Goal: Communication & Community: Answer question/provide support

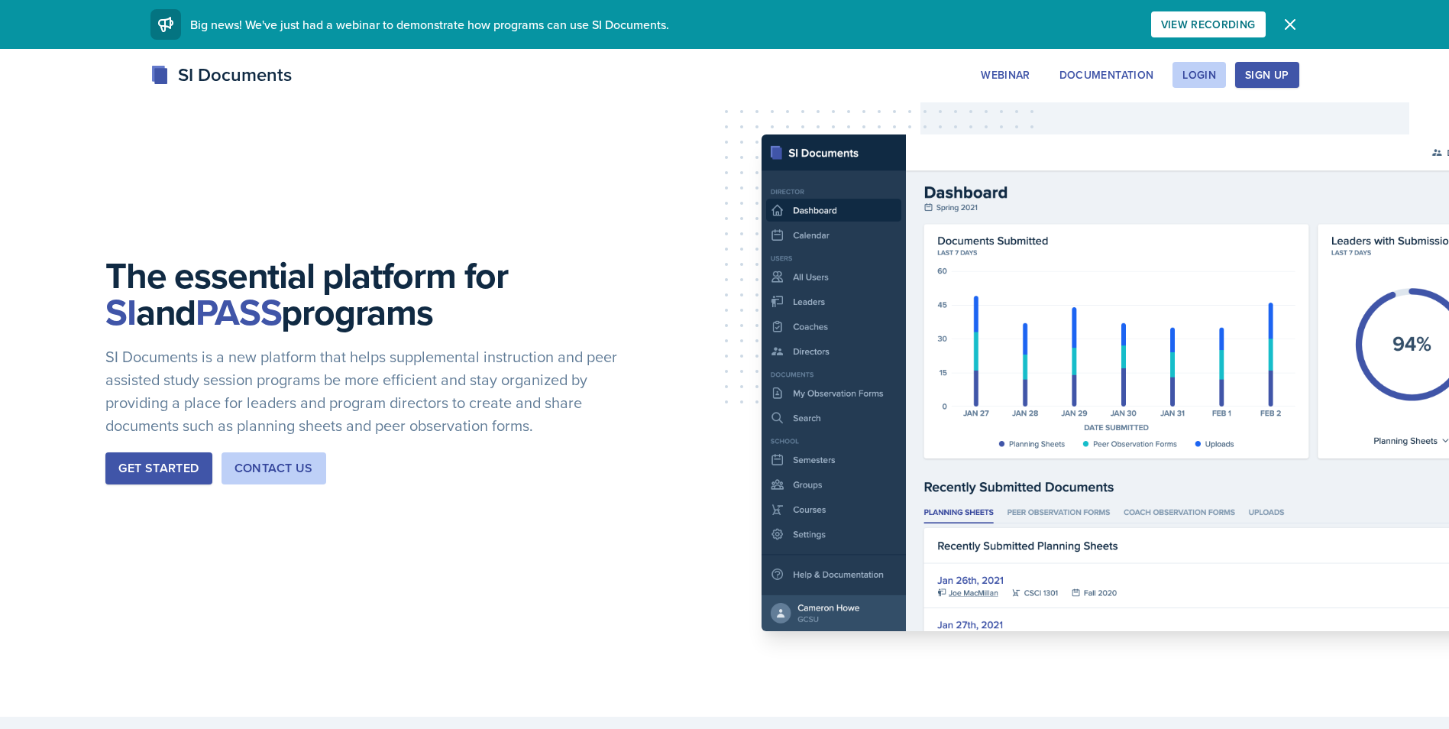
click at [1217, 93] on div "SI Documents Webinar Documentation Login Sign Up Sign Up Login Documentation We…" at bounding box center [724, 91] width 1449 height 61
click at [1195, 82] on button "Login" at bounding box center [1198, 75] width 53 height 26
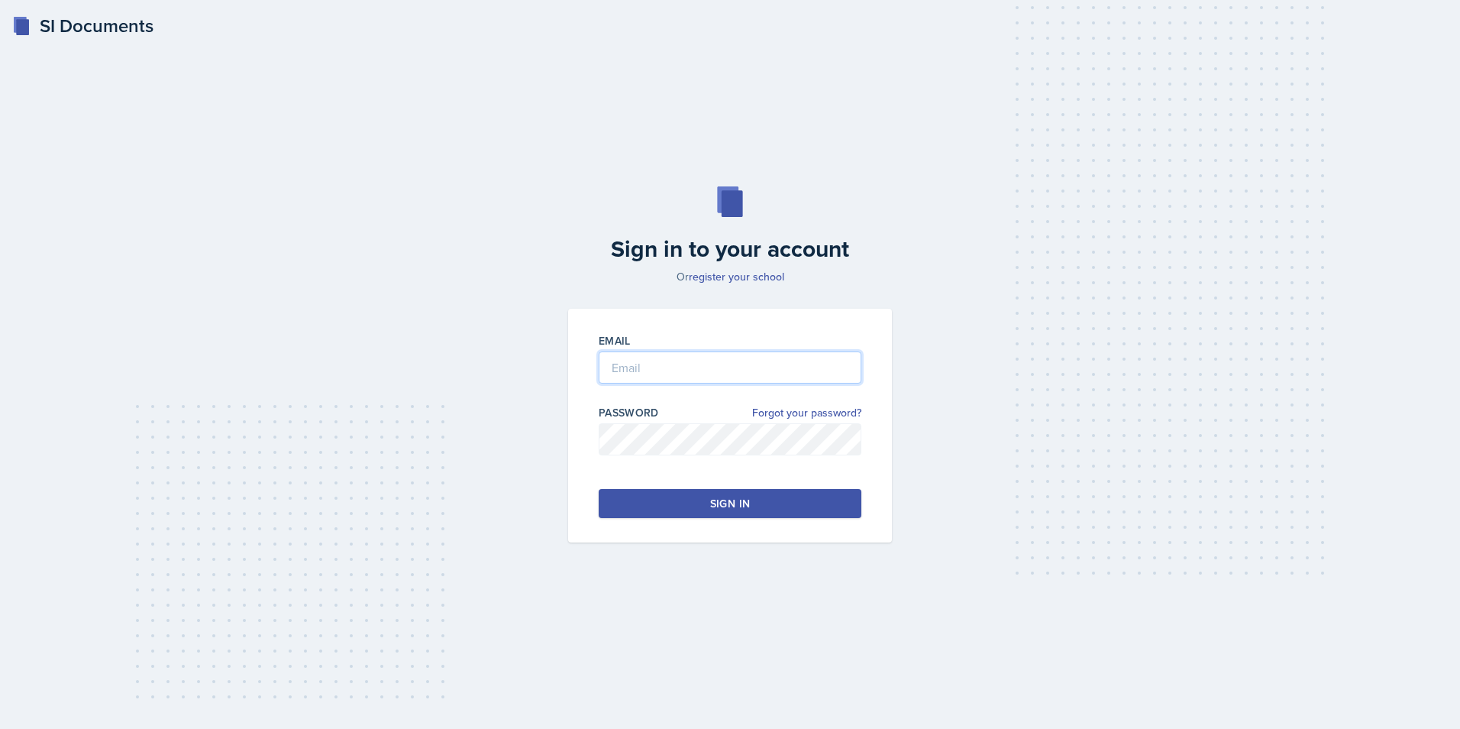
type input "[EMAIL_ADDRESS][DOMAIN_NAME]"
click at [699, 412] on div "Email [EMAIL_ADDRESS][DOMAIN_NAME] Password Forgot your password? Sign in" at bounding box center [730, 426] width 324 height 234
click at [425, 493] on div "Sign in to your account Or register your school Email [EMAIL_ADDRESS][DOMAIN_NA…" at bounding box center [729, 364] width 1411 height 454
click at [275, 471] on div "Sign in to your account Or register your school Email [EMAIL_ADDRESS][DOMAIN_NA…" at bounding box center [729, 364] width 1411 height 454
click at [607, 511] on button "Sign in" at bounding box center [730, 503] width 263 height 29
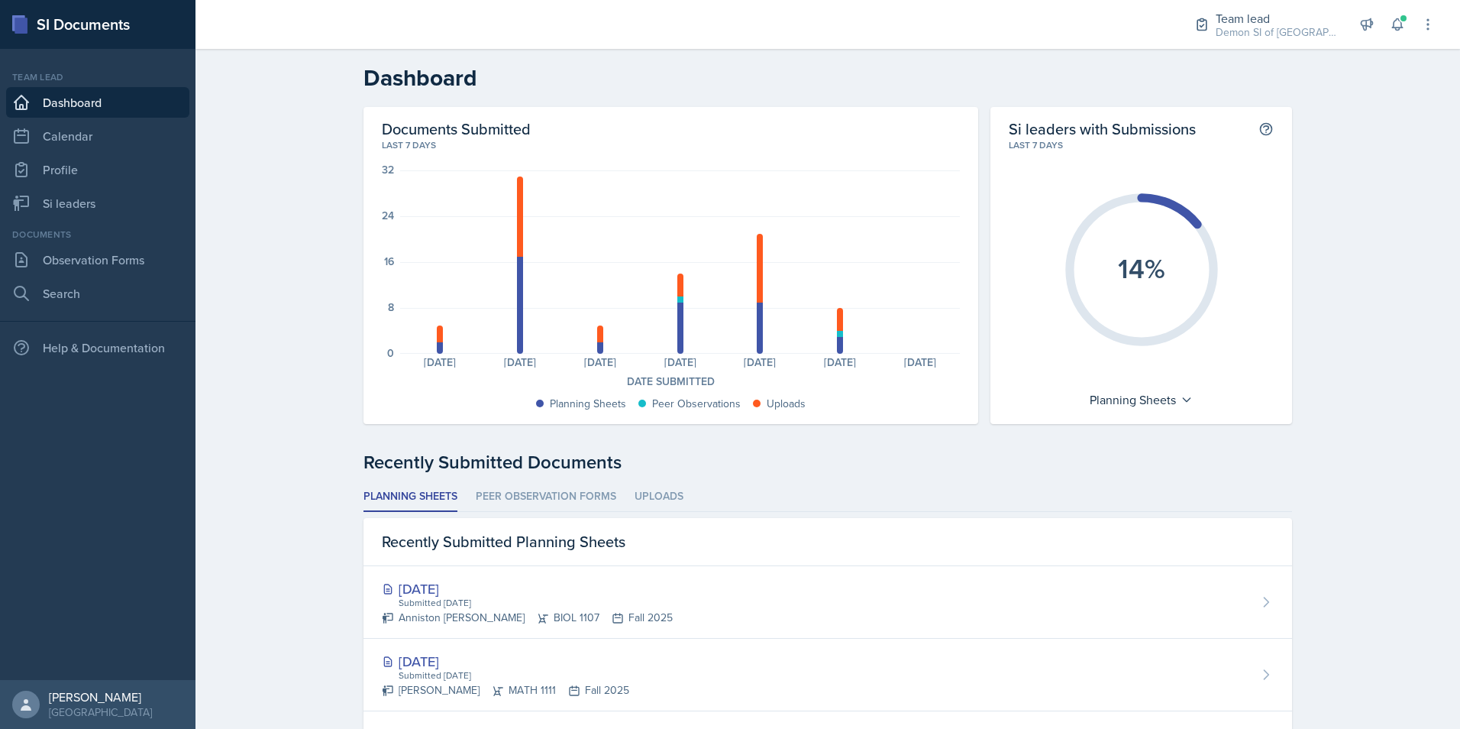
click at [1392, 40] on div "Team lead Demon SI of Fleet Street / Fall 2025 Director Team lead Demon SI of F…" at bounding box center [1304, 24] width 263 height 49
click at [1402, 12] on button at bounding box center [1397, 24] width 27 height 27
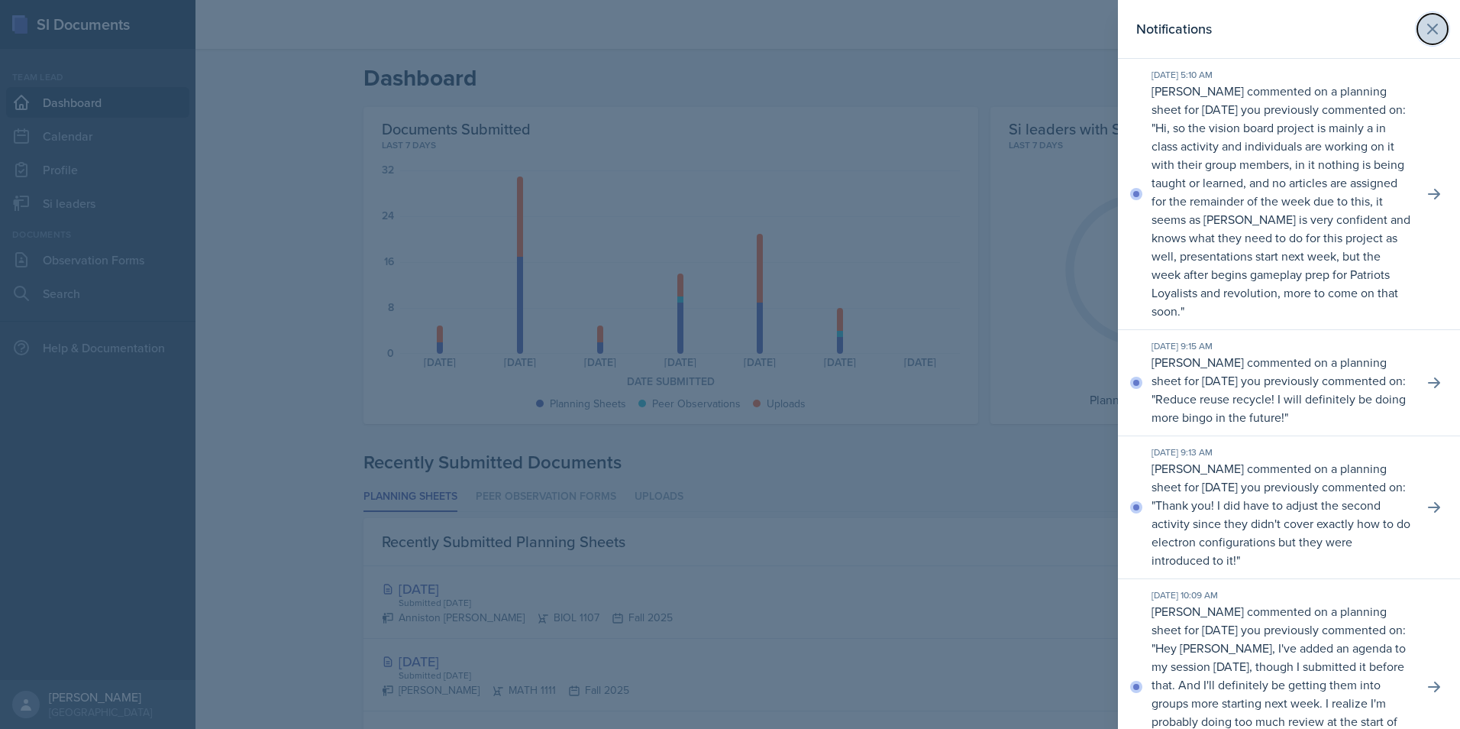
click at [1434, 31] on button at bounding box center [1432, 29] width 31 height 31
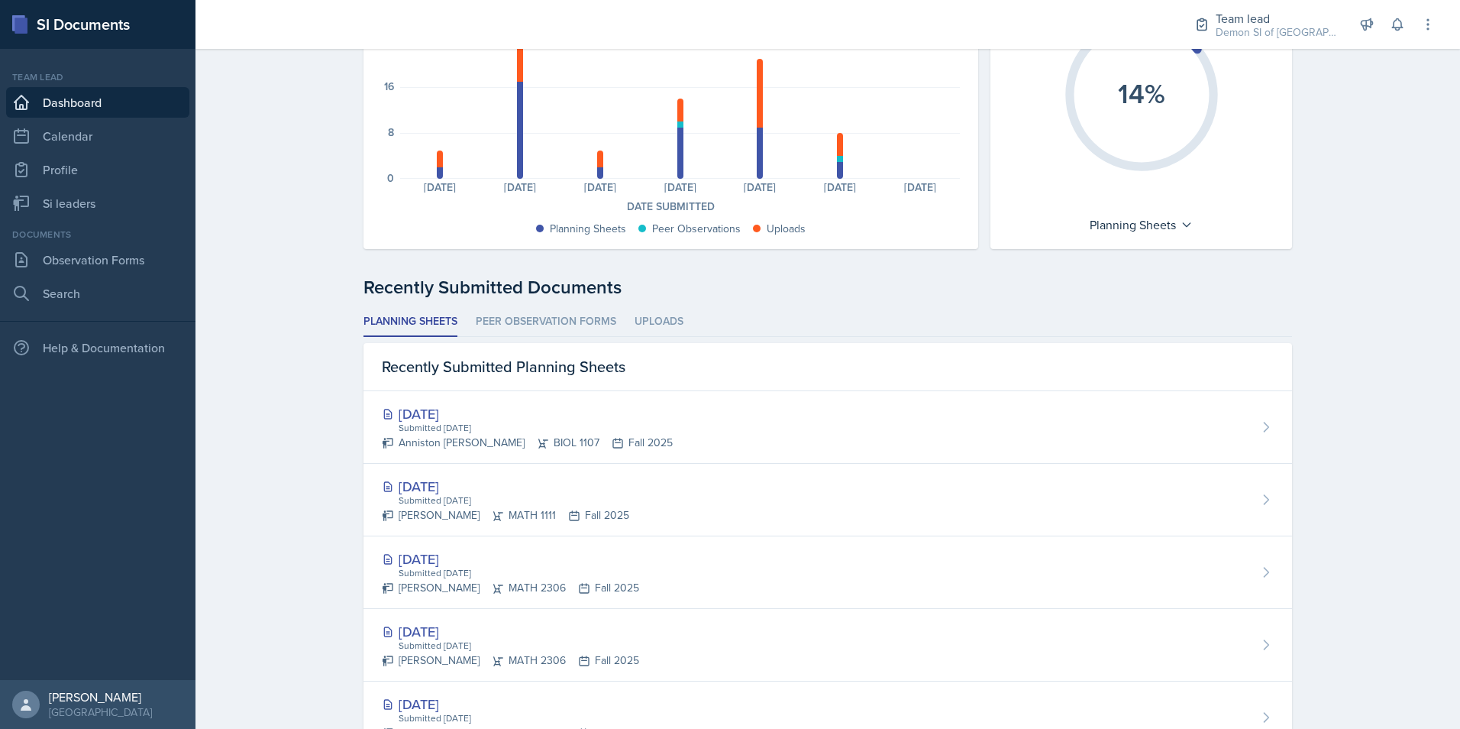
scroll to position [153, 0]
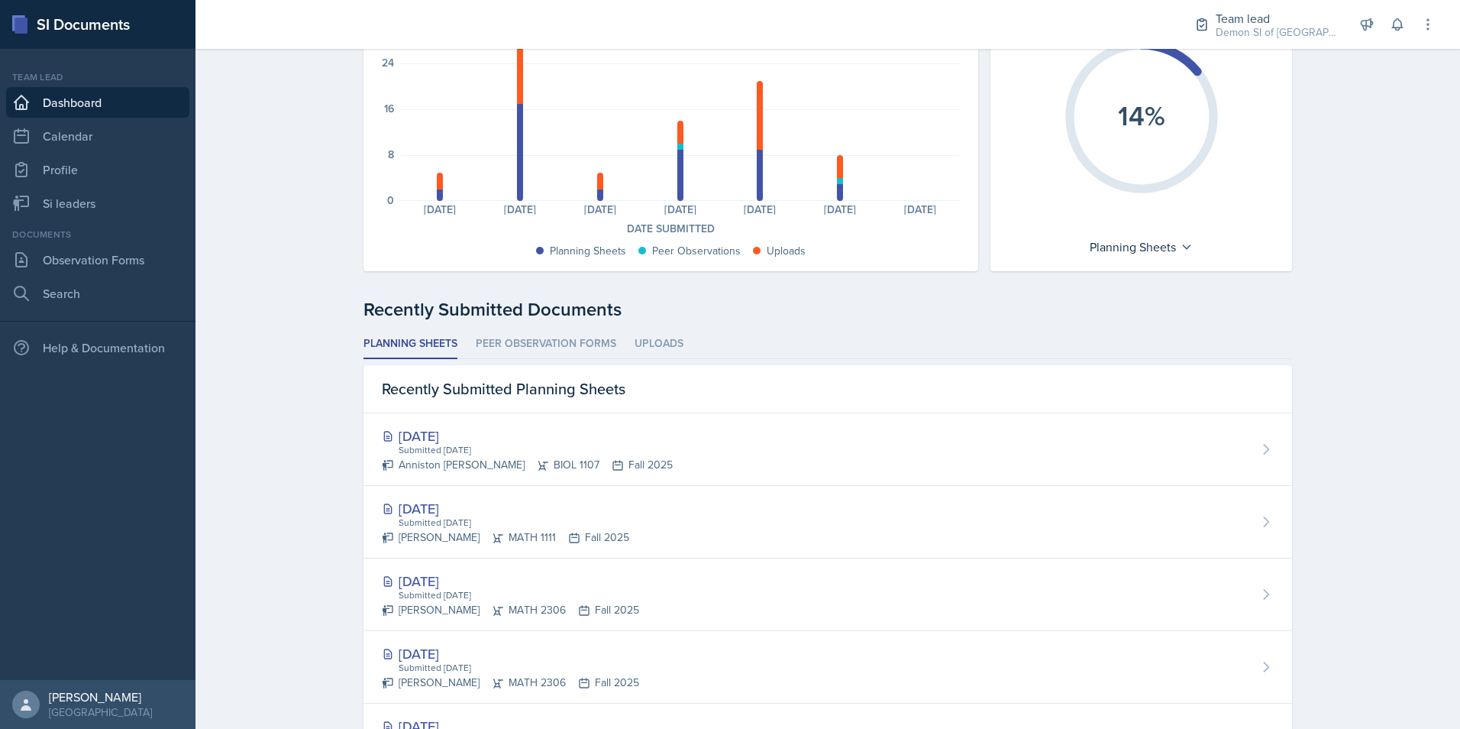
drag, startPoint x: 577, startPoint y: 342, endPoint x: 585, endPoint y: 343, distance: 7.7
click at [580, 342] on li "Peer Observation Forms" at bounding box center [546, 344] width 141 height 30
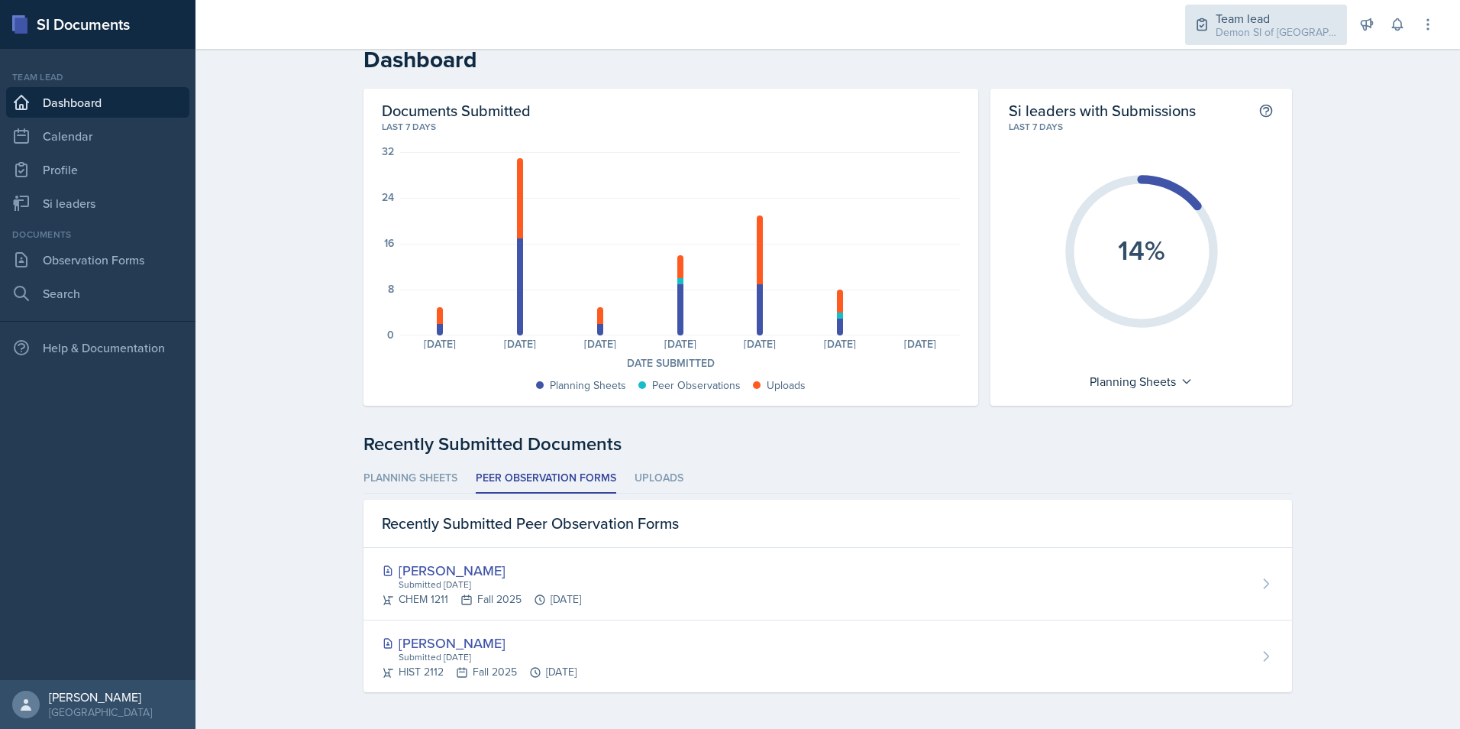
click at [1210, 18] on div "Team lead Demon SI of Fleet Street / Fall 2025" at bounding box center [1266, 25] width 162 height 40
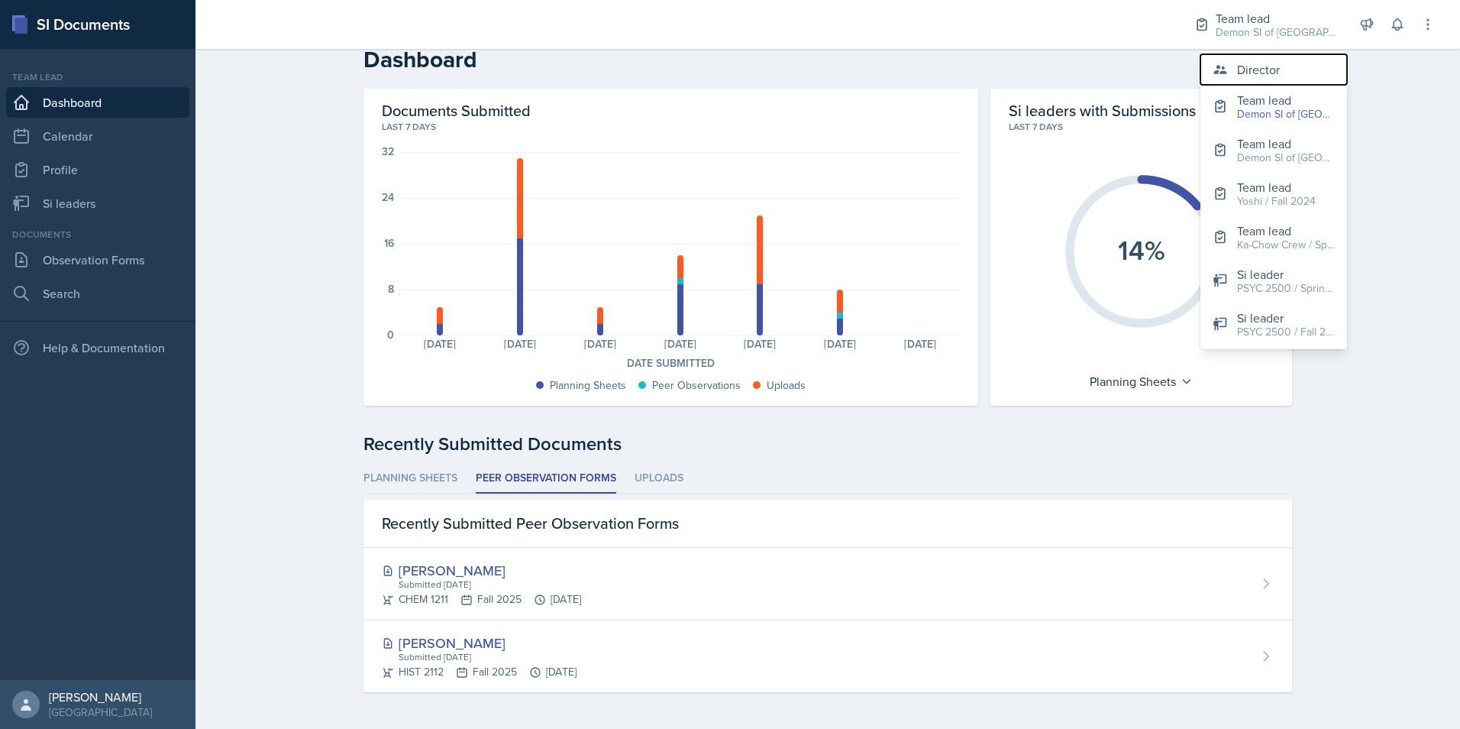
click at [1242, 76] on div "Director" at bounding box center [1258, 69] width 43 height 18
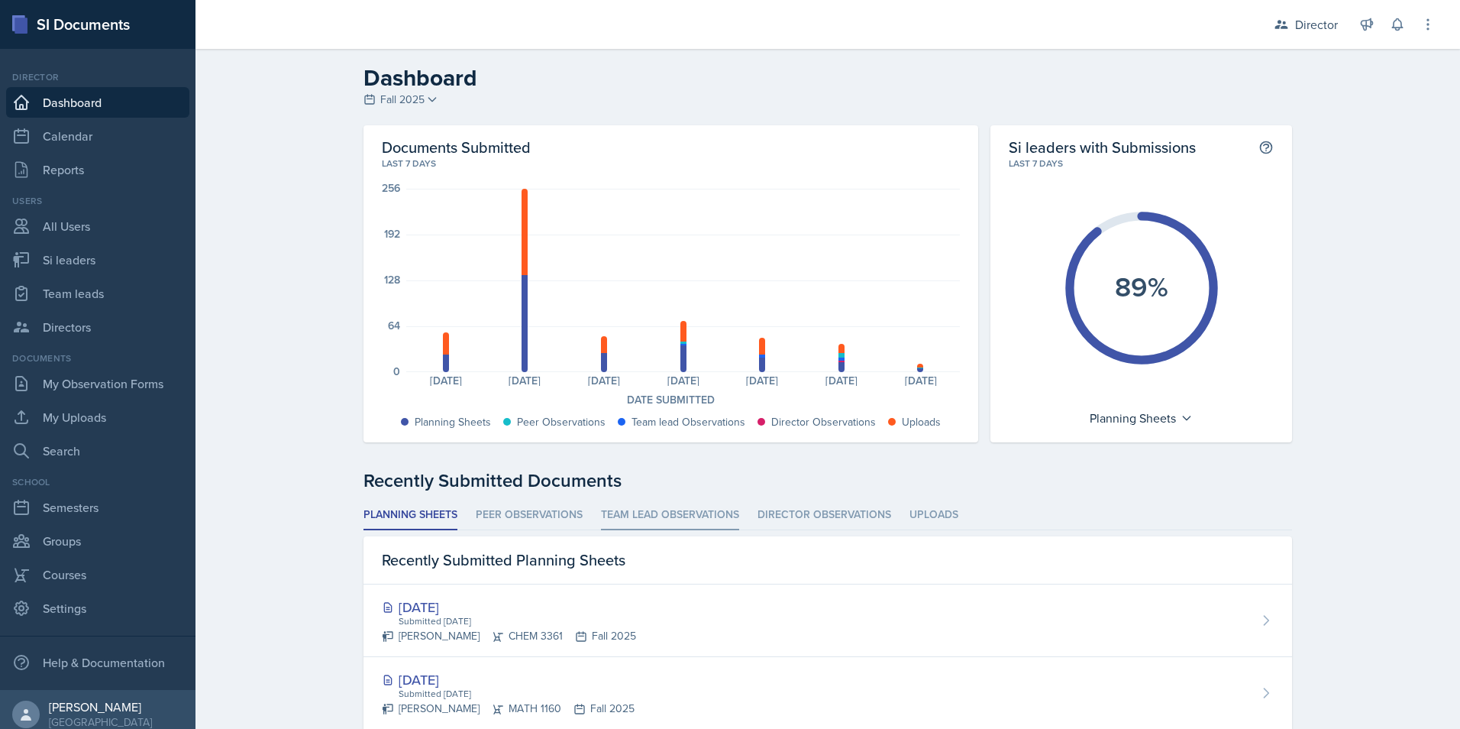
click at [643, 508] on li "Team lead Observations" at bounding box center [670, 515] width 138 height 30
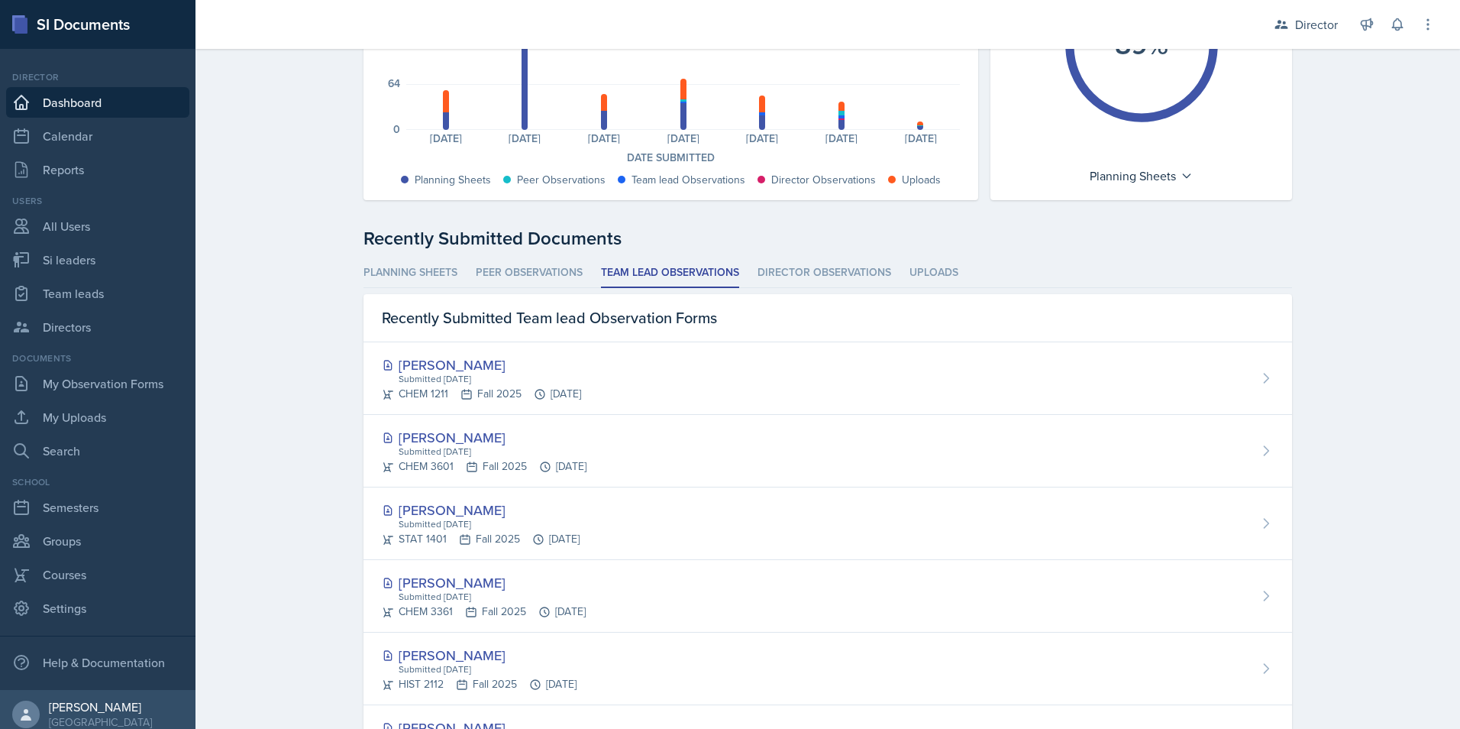
scroll to position [159, 0]
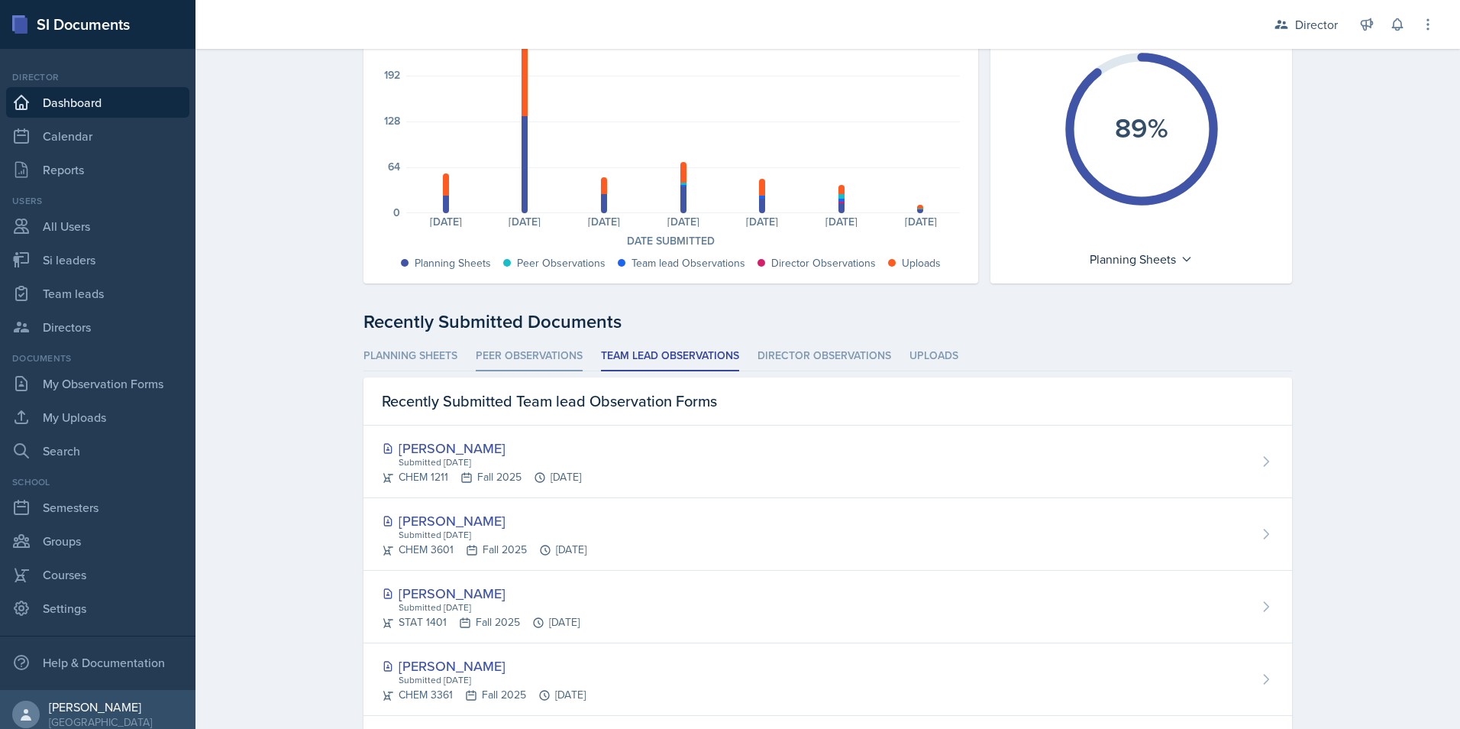
click at [536, 347] on li "Peer Observations" at bounding box center [529, 356] width 107 height 30
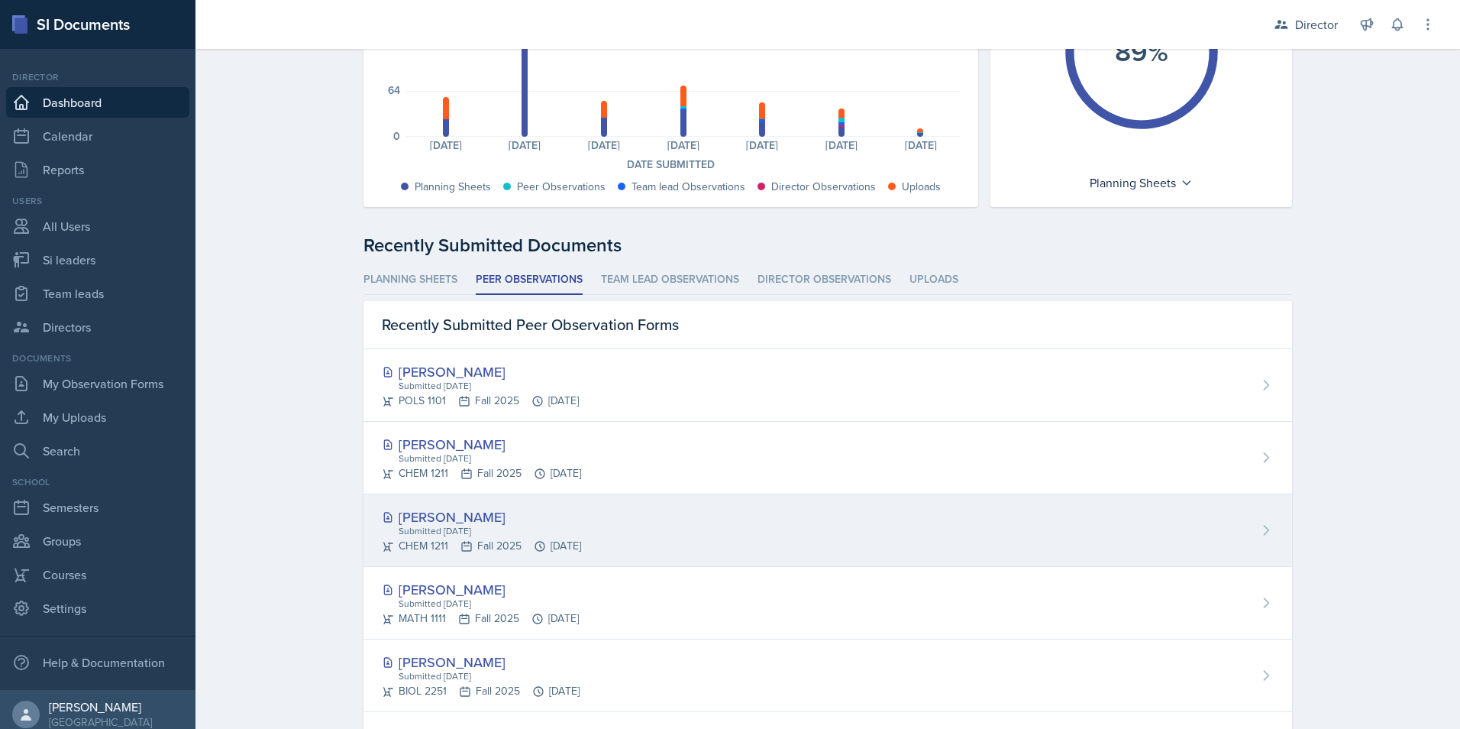
scroll to position [312, 0]
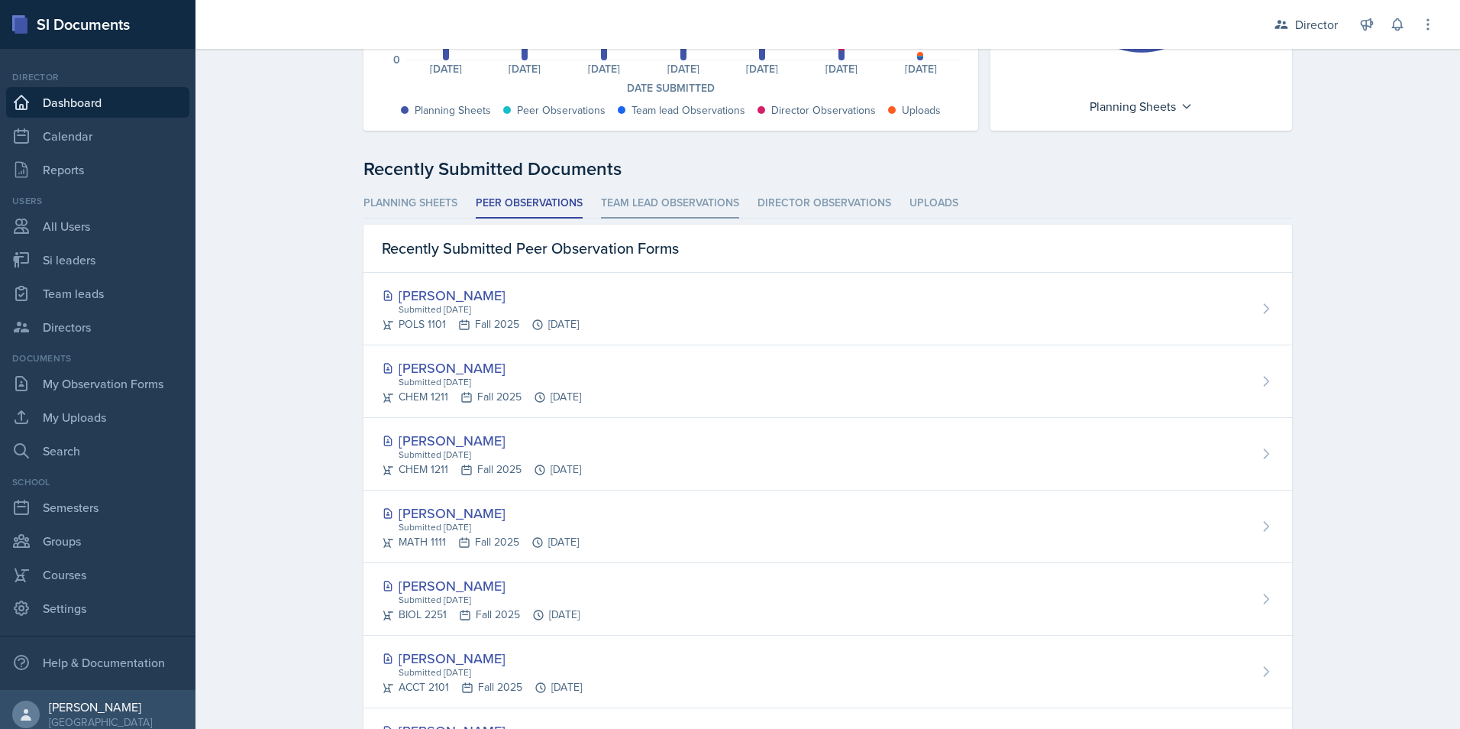
drag, startPoint x: 660, startPoint y: 204, endPoint x: 654, endPoint y: 244, distance: 40.1
click at [659, 204] on li "Team lead Observations" at bounding box center [670, 204] width 138 height 30
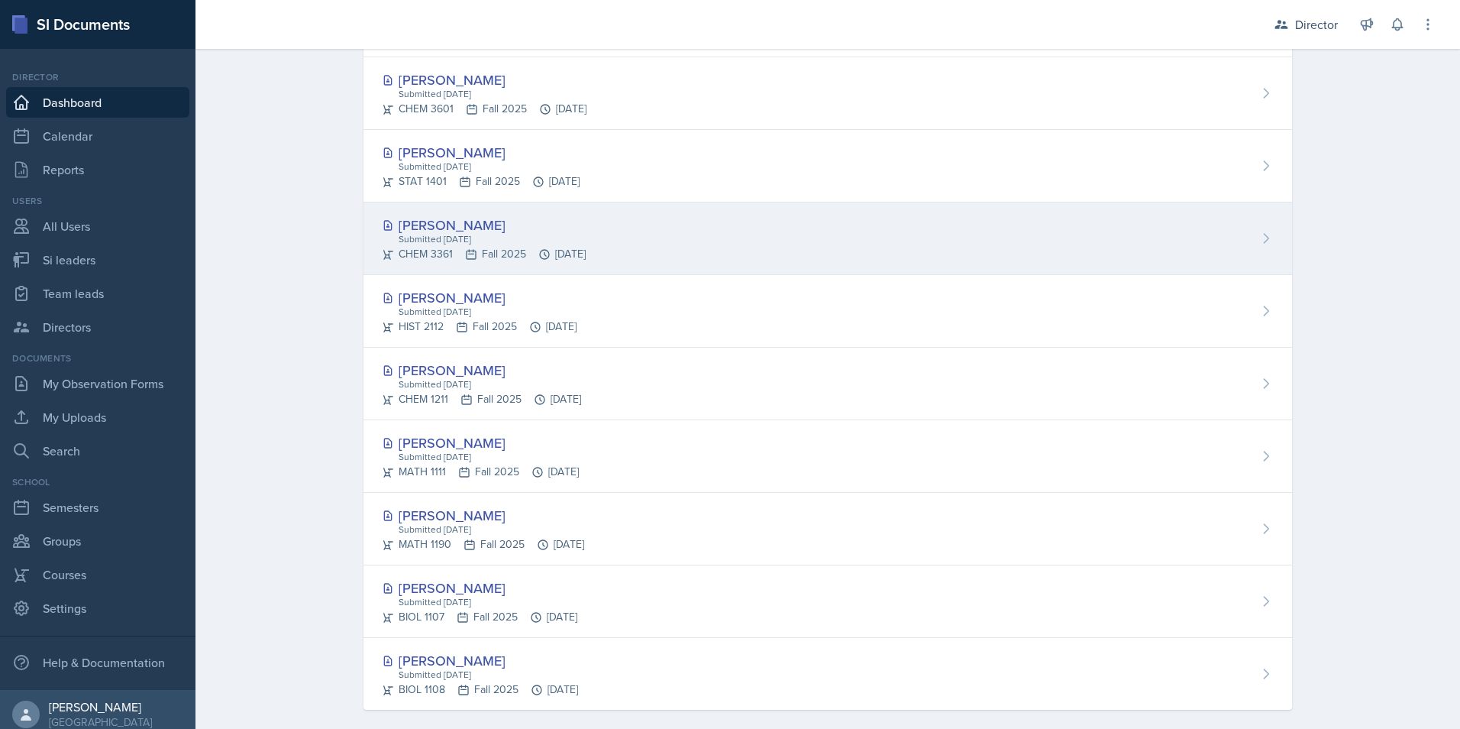
scroll to position [617, 0]
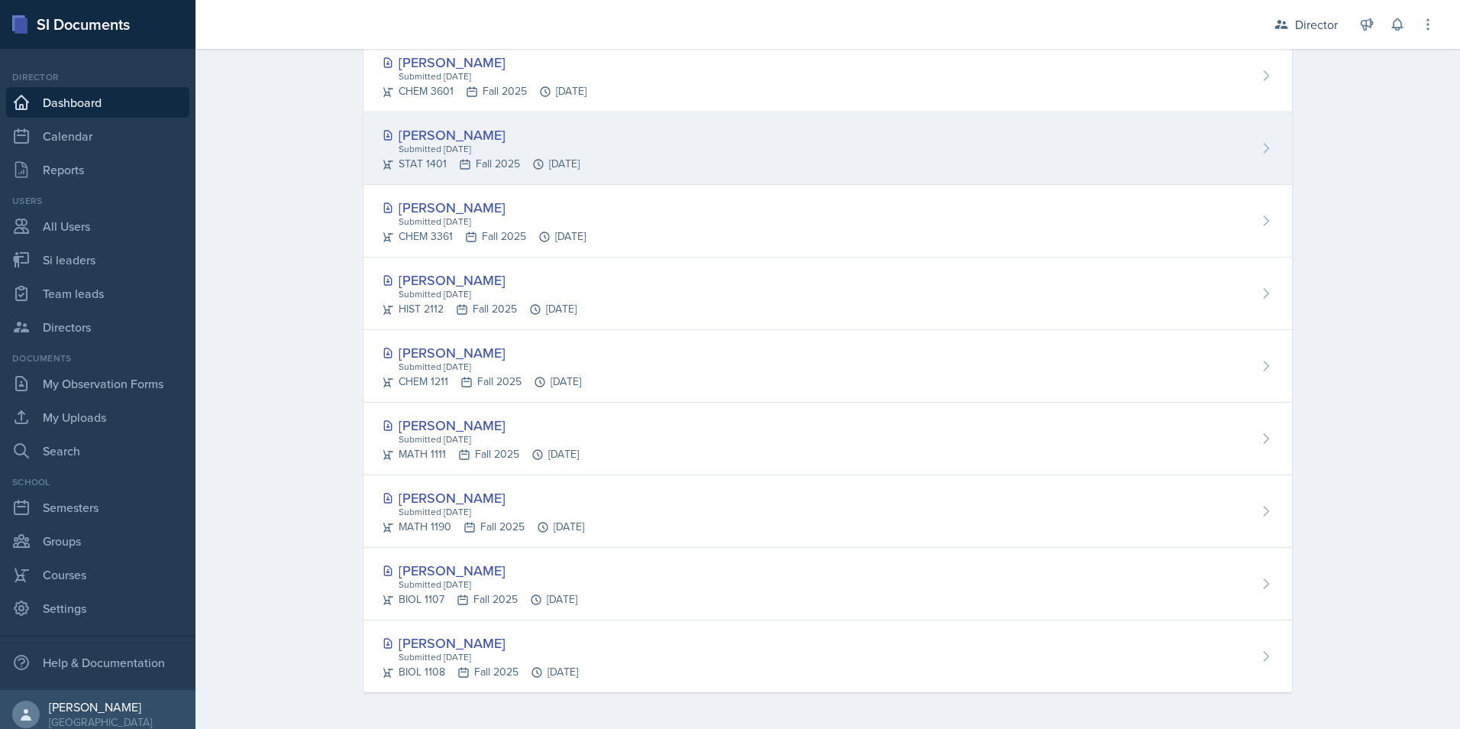
click at [500, 163] on div "STAT 1401 Fall 2025 Sep 4th, 2025" at bounding box center [481, 164] width 198 height 16
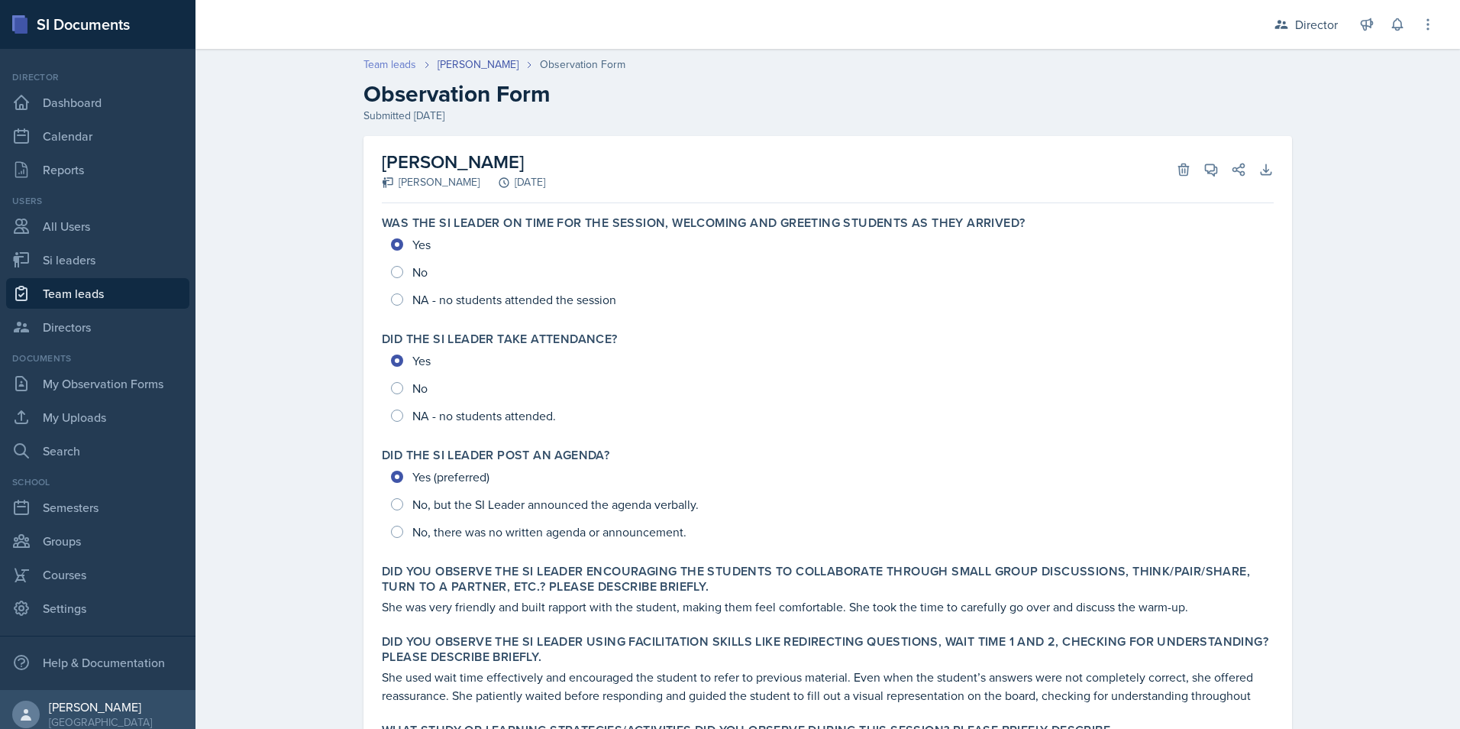
click at [395, 66] on link "Team leads" at bounding box center [389, 65] width 53 height 16
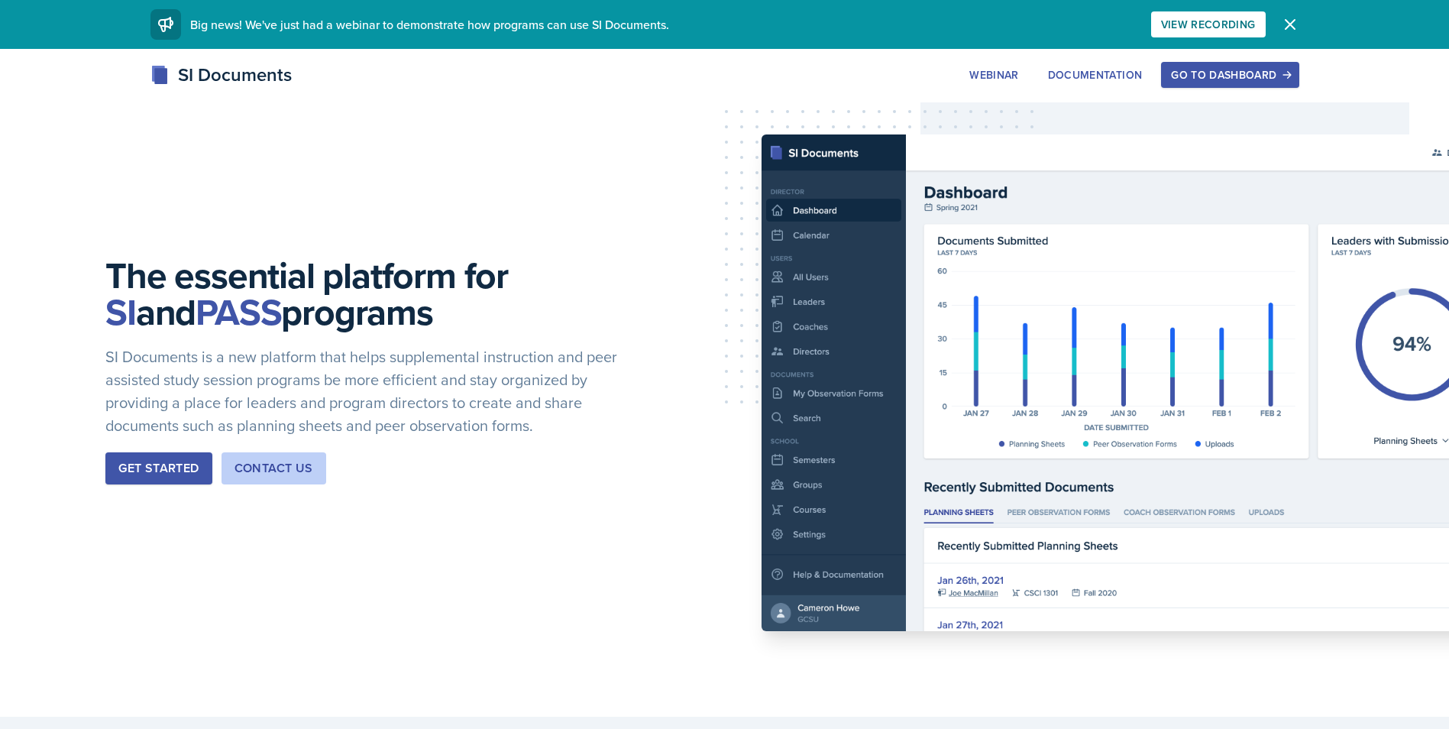
click at [1209, 72] on div "Go to Dashboard" at bounding box center [1230, 75] width 118 height 12
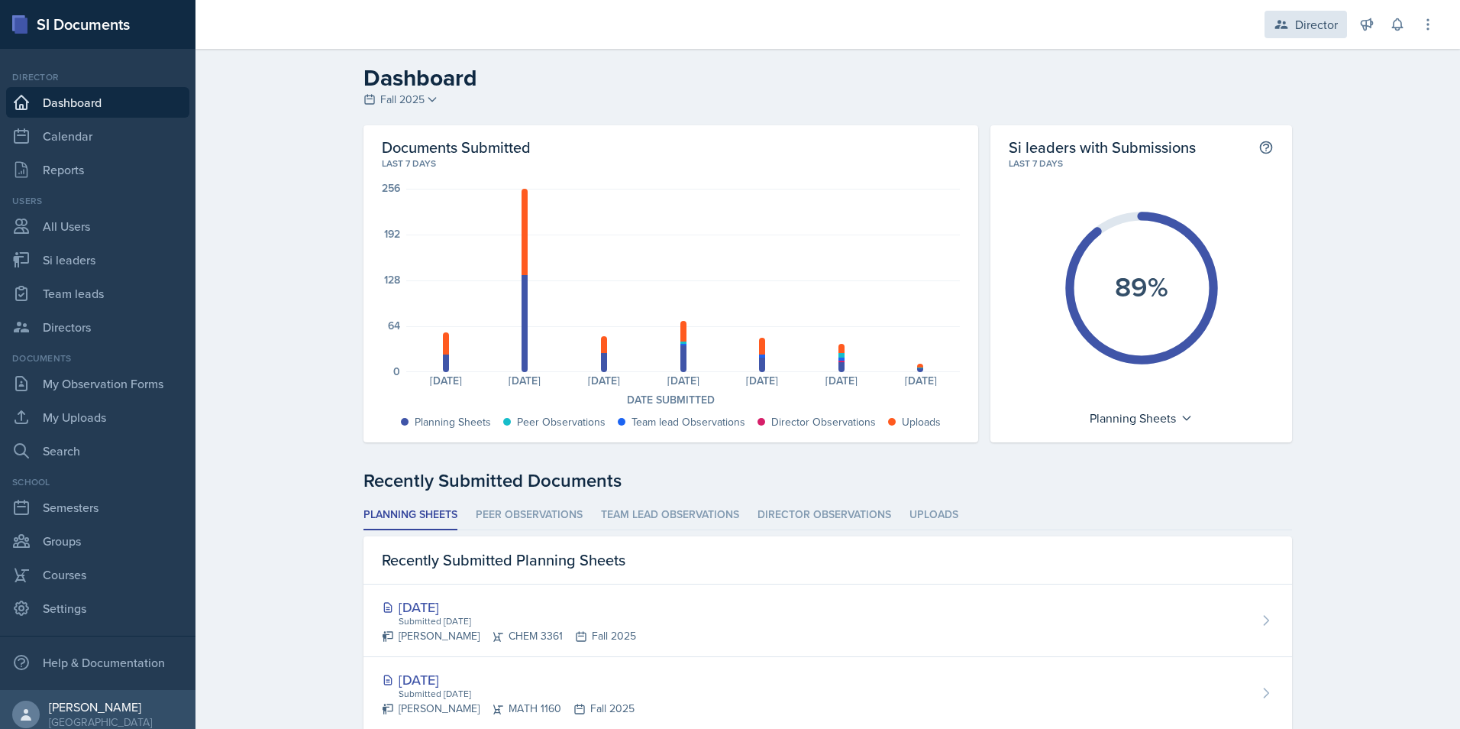
click at [1284, 27] on icon at bounding box center [1281, 24] width 13 height 9
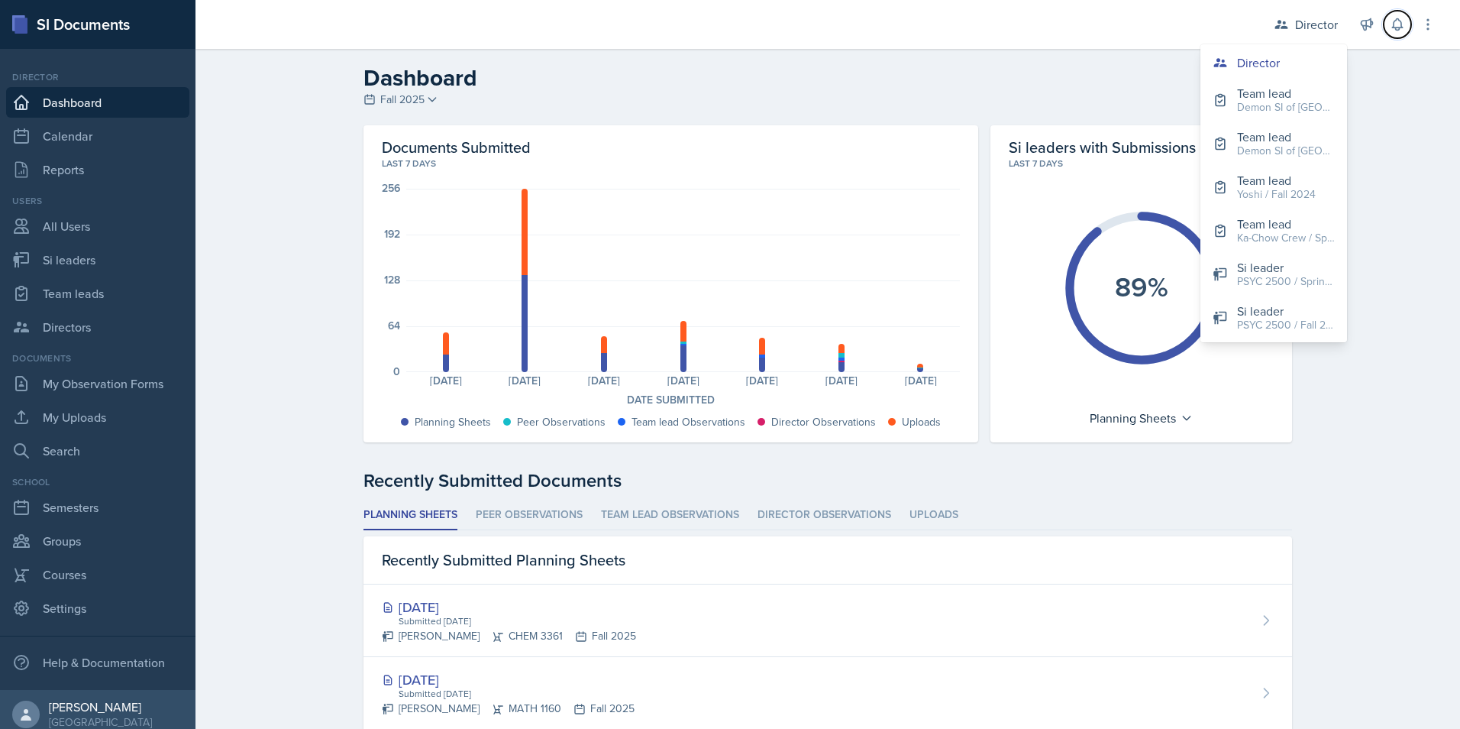
click at [1394, 27] on icon at bounding box center [1397, 24] width 15 height 15
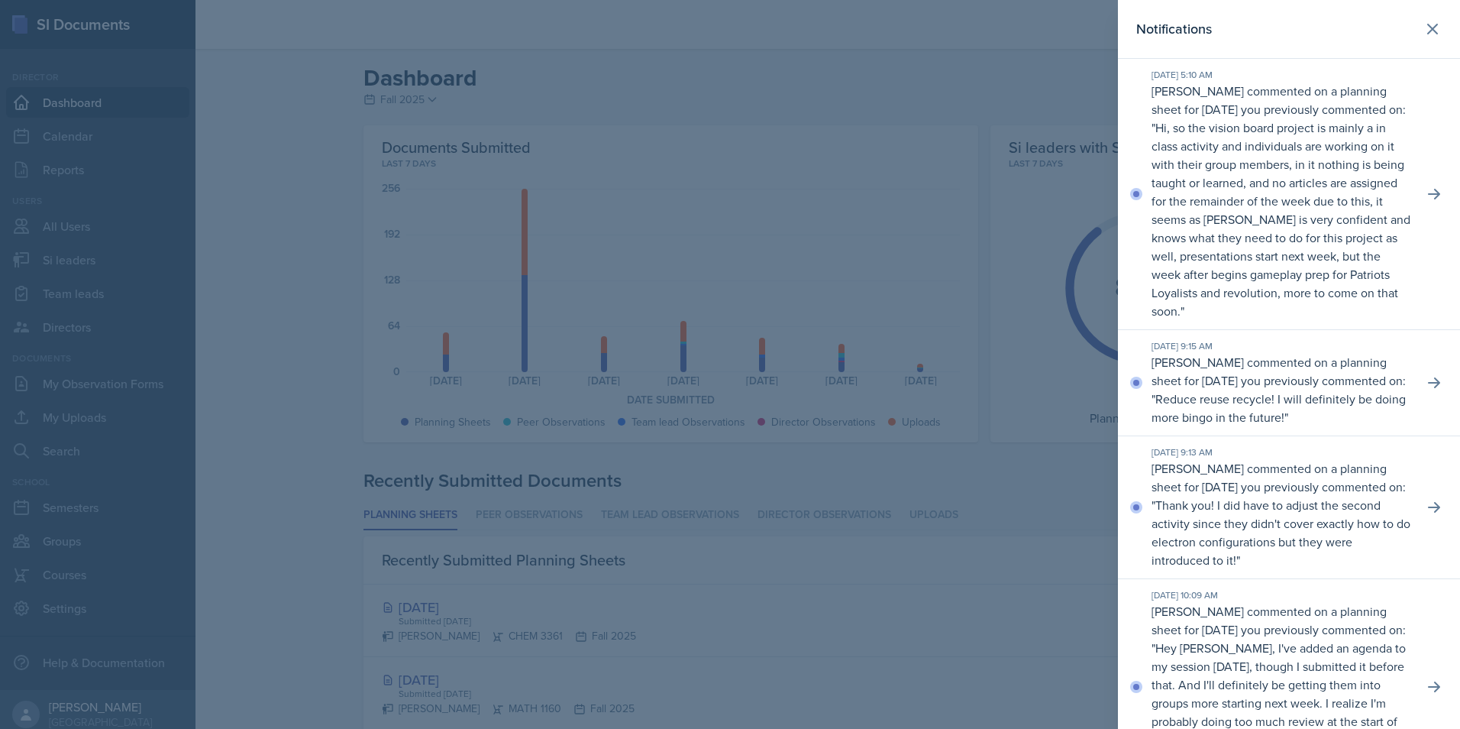
click at [1243, 121] on p "Jonathan Westmoreland commented on a planning sheet for September 3, 2025 you p…" at bounding box center [1282, 201] width 260 height 238
click at [1427, 202] on icon at bounding box center [1434, 193] width 15 height 15
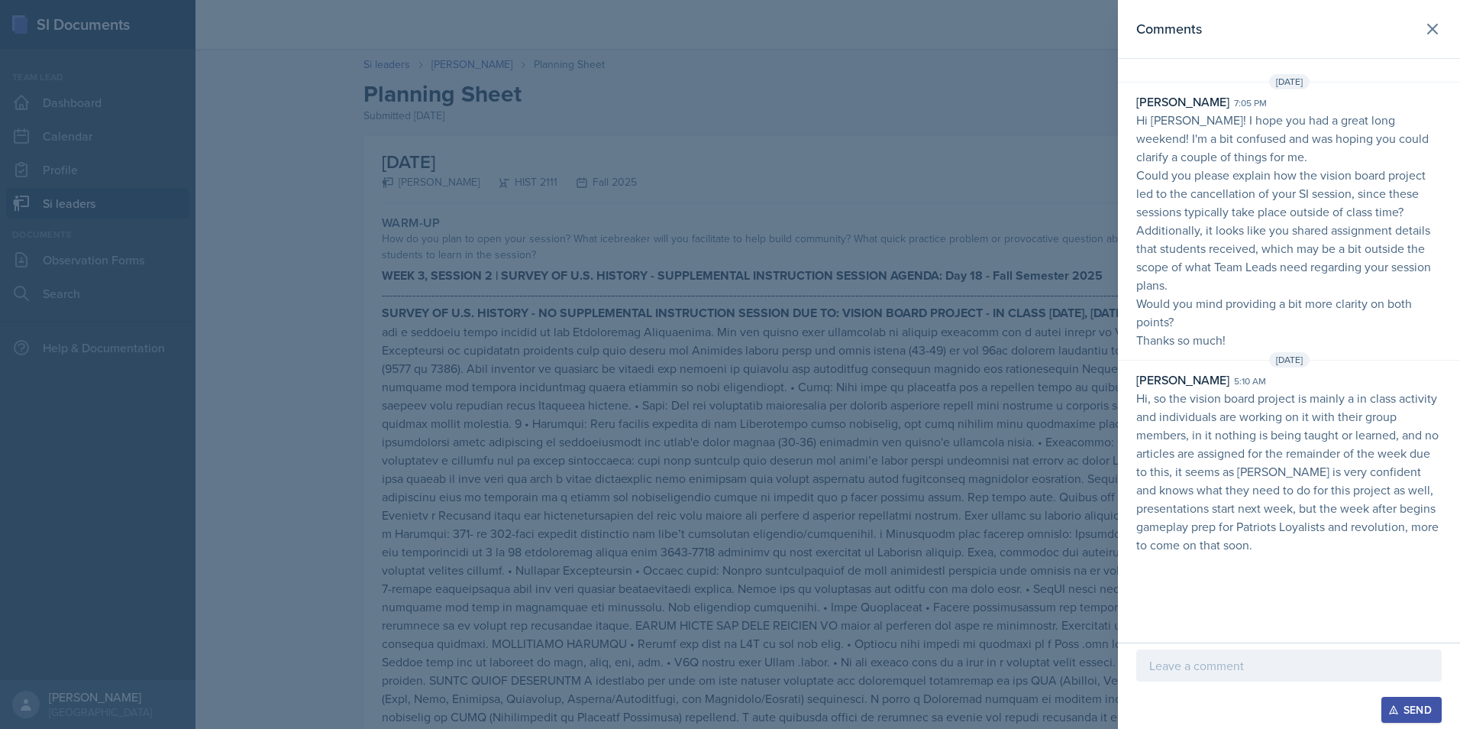
drag, startPoint x: 839, startPoint y: 254, endPoint x: 840, endPoint y: 262, distance: 7.7
click at [840, 262] on div at bounding box center [730, 364] width 1460 height 729
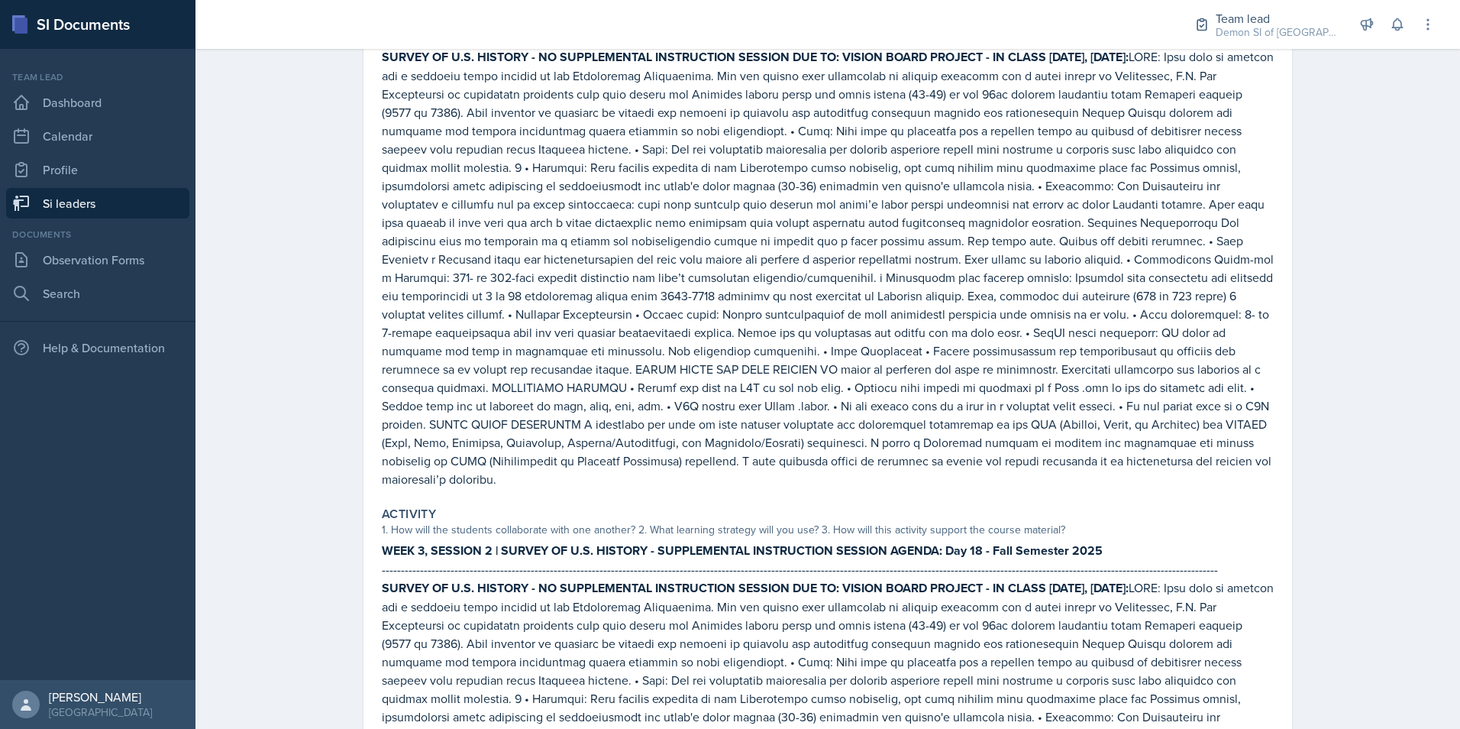
scroll to position [153, 0]
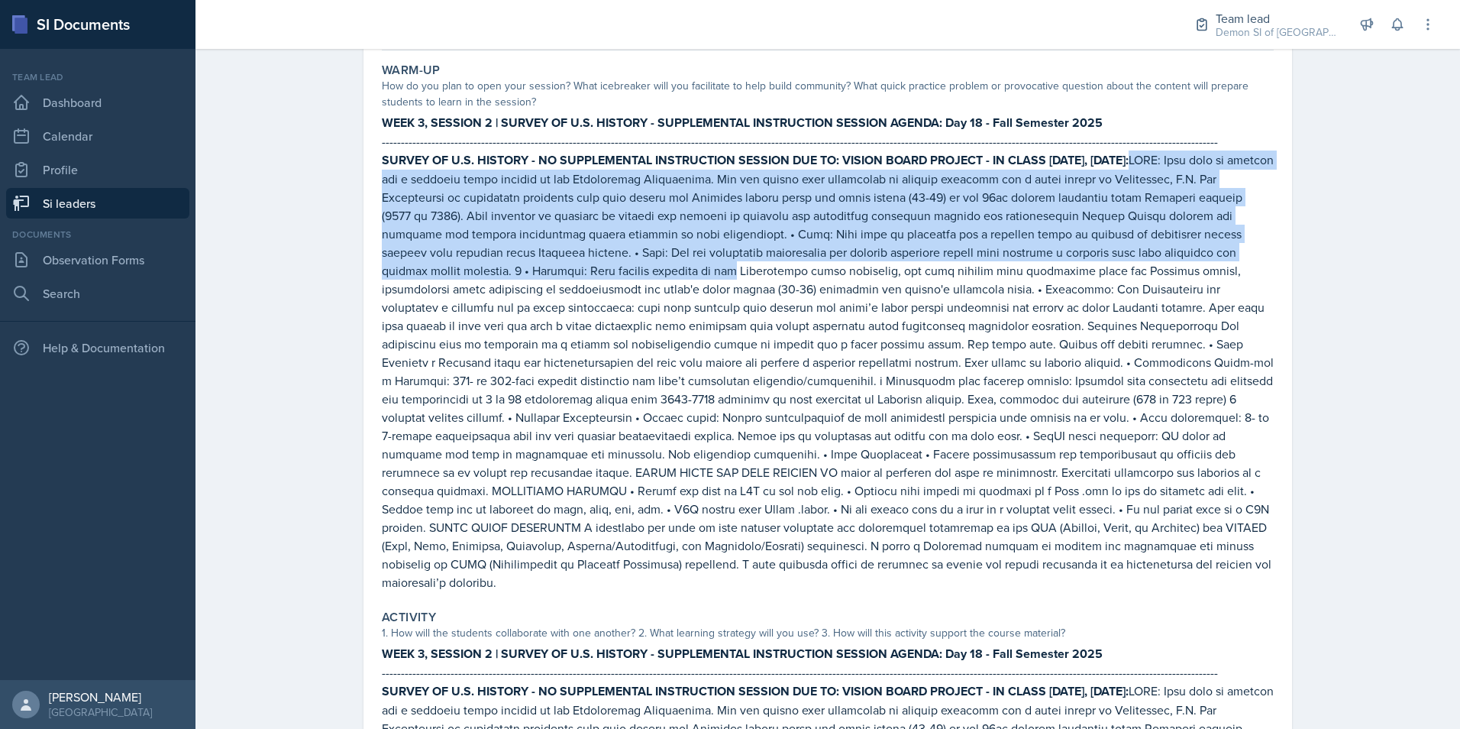
drag, startPoint x: 1168, startPoint y: 158, endPoint x: 579, endPoint y: 272, distance: 600.4
click at [579, 272] on p "SURVEY OF U.S. HISTORY - NO SUPPLEMENTAL INSTRUCTION SESSION DUE TO: VISION BOA…" at bounding box center [828, 370] width 892 height 441
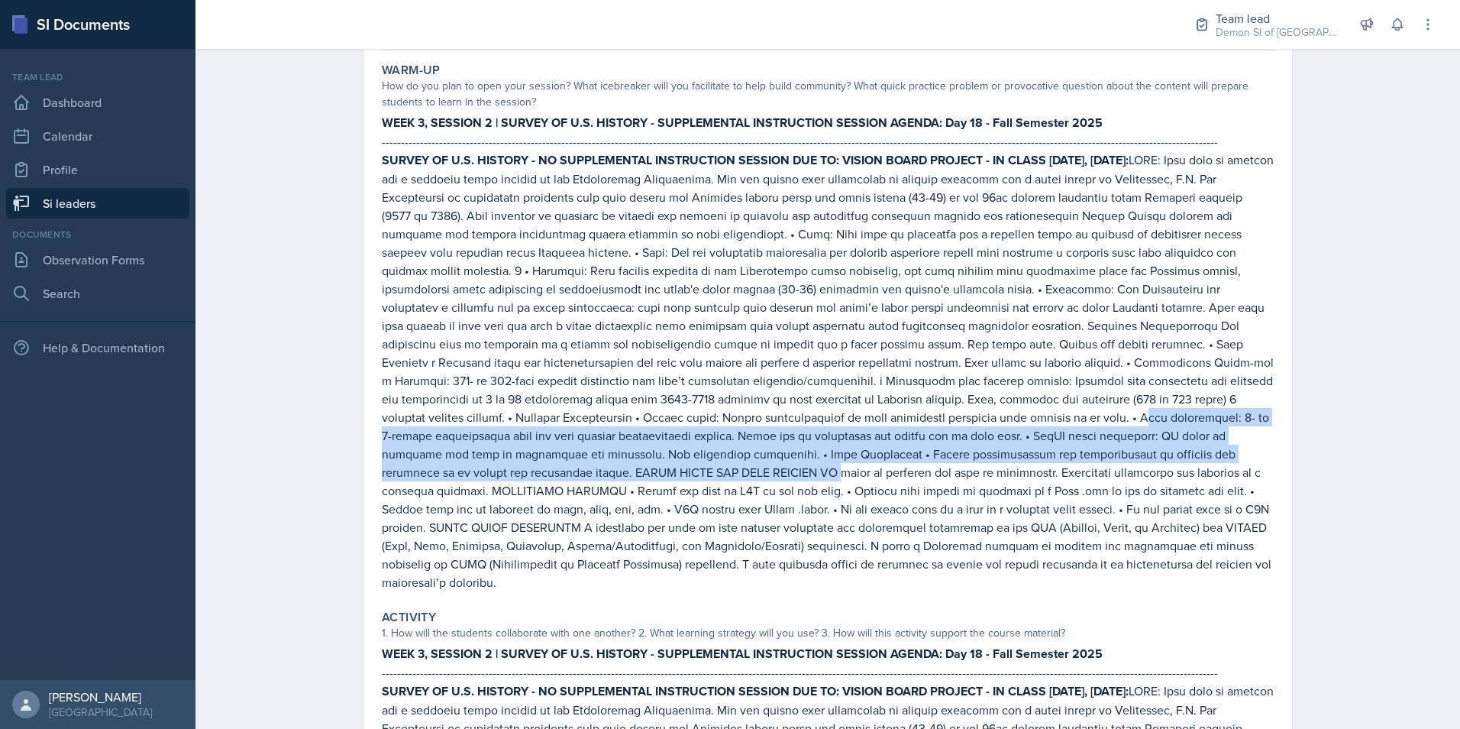
drag, startPoint x: 732, startPoint y: 415, endPoint x: 1194, endPoint y: 451, distance: 464.2
click at [1194, 451] on p "SURVEY OF U.S. HISTORY - NO SUPPLEMENTAL INSTRUCTION SESSION DUE TO: VISION BOA…" at bounding box center [828, 370] width 892 height 441
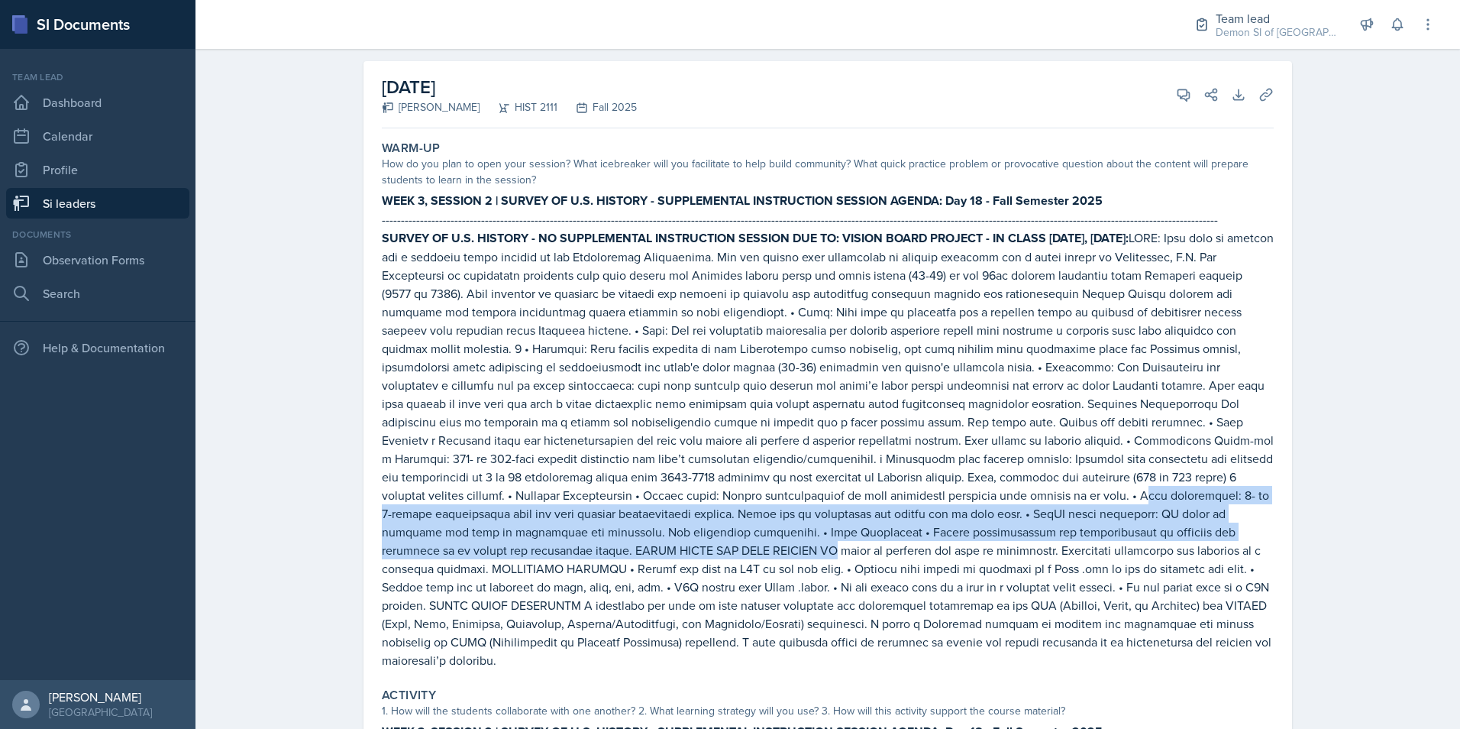
scroll to position [0, 0]
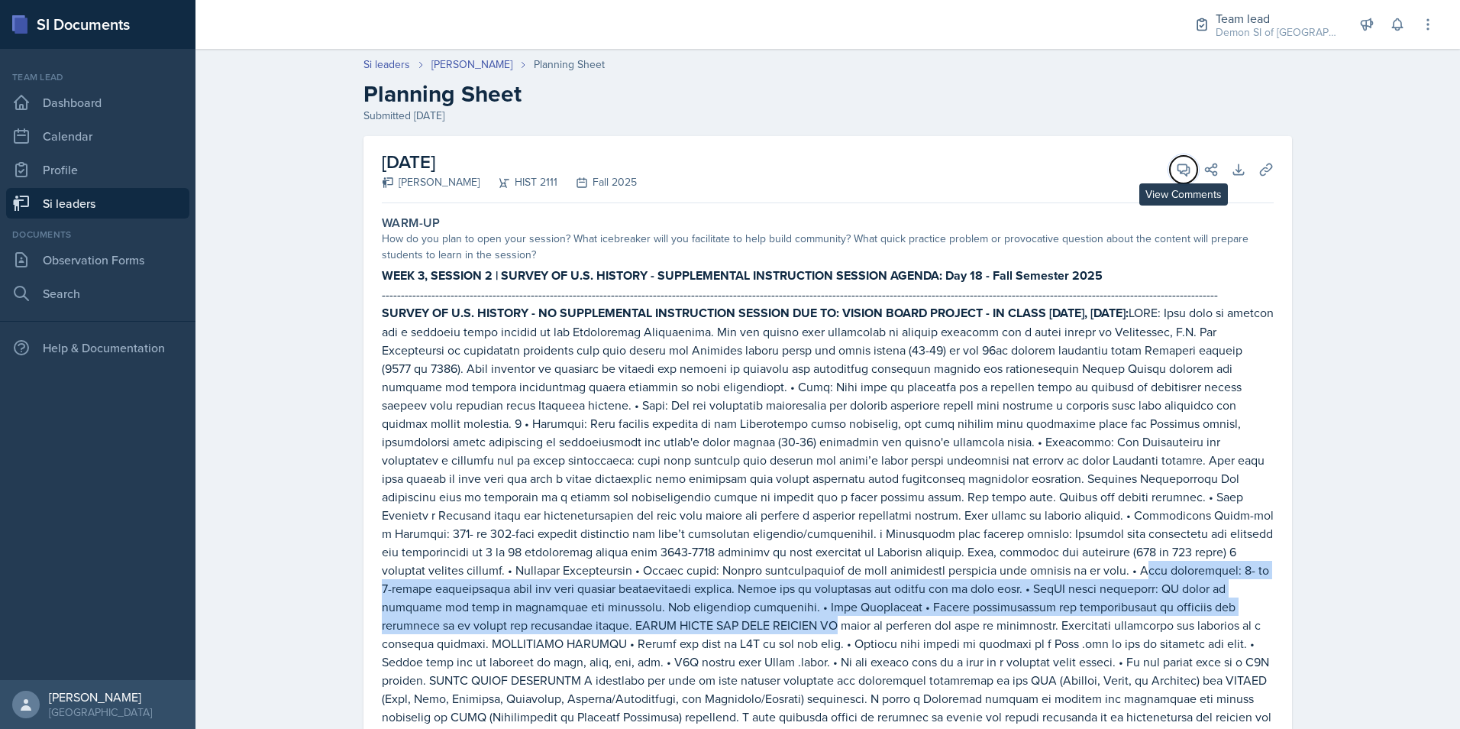
click at [1170, 170] on button "View Comments" at bounding box center [1183, 169] width 27 height 27
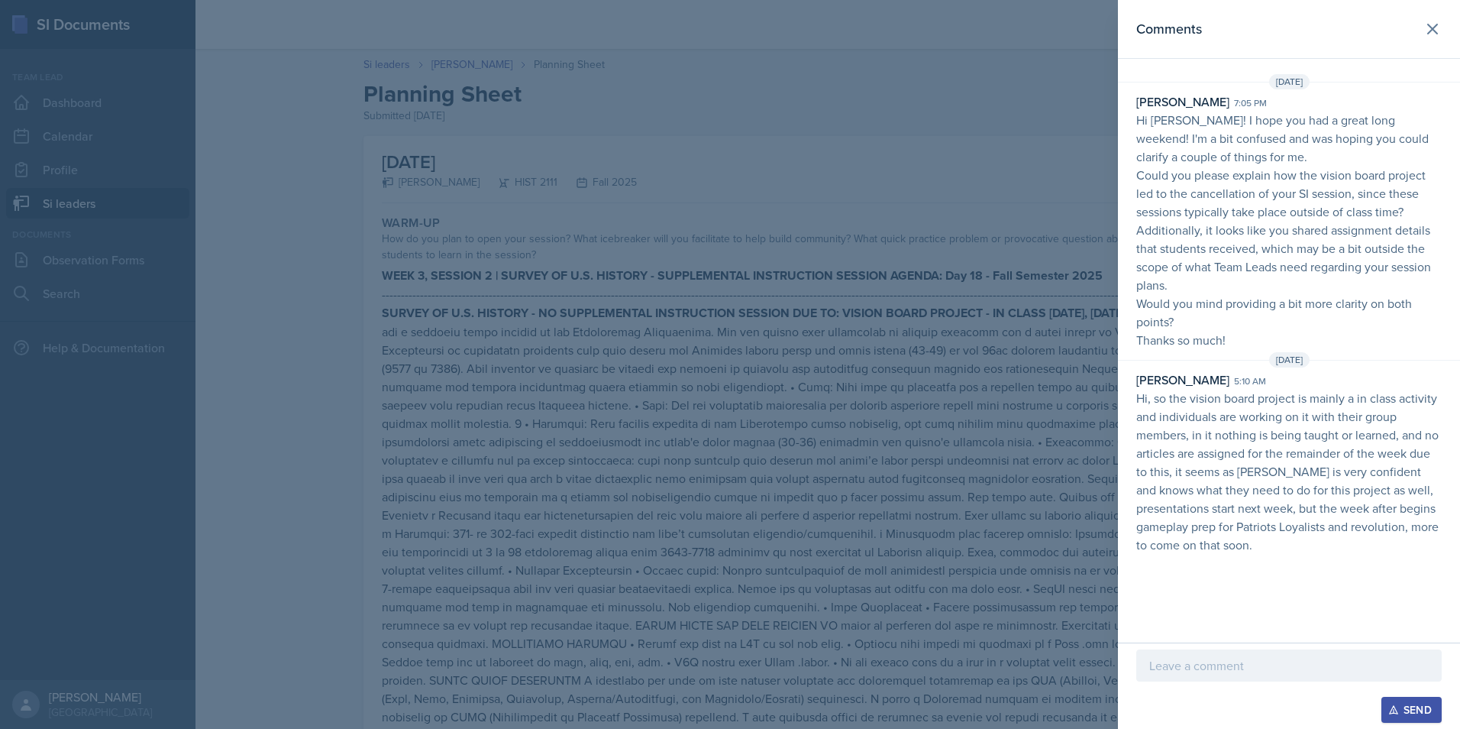
click at [695, 335] on div at bounding box center [730, 364] width 1460 height 729
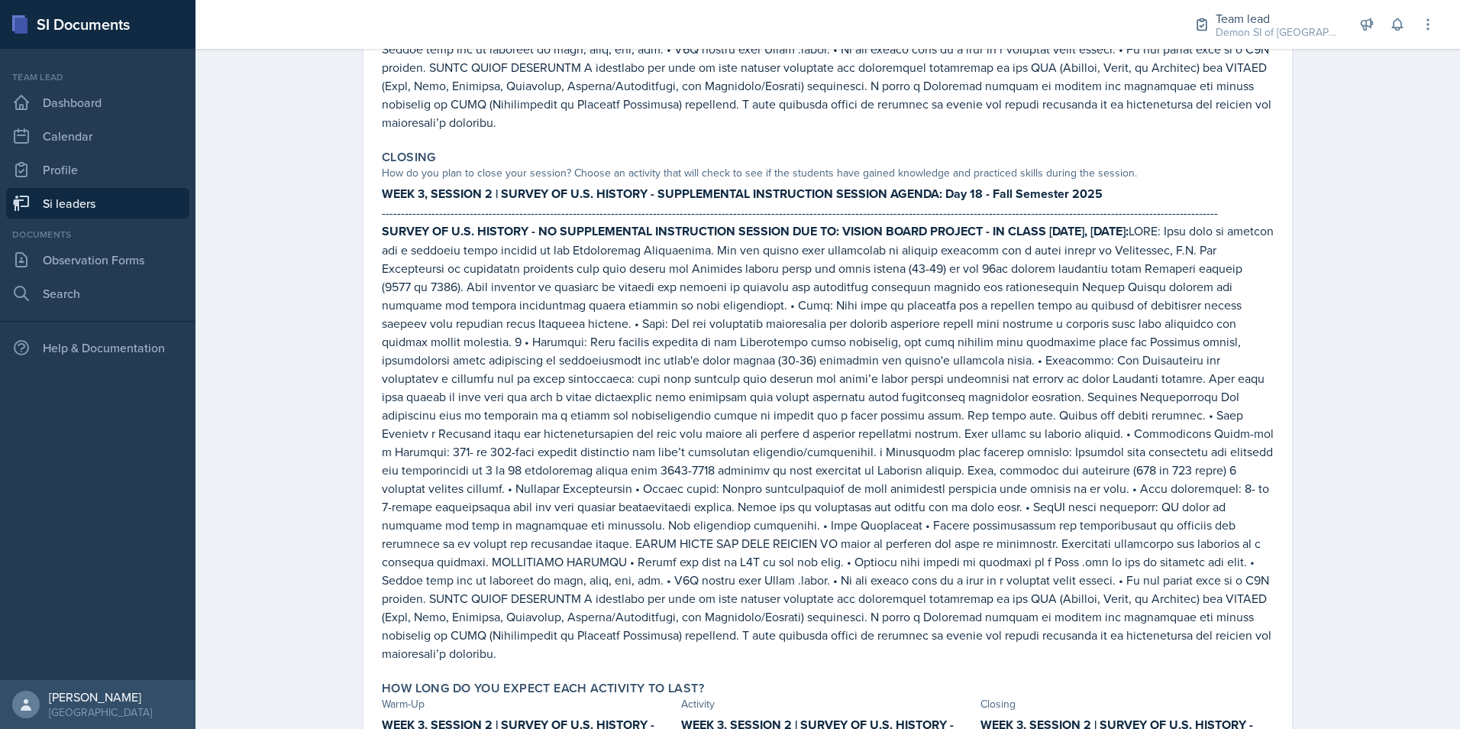
scroll to position [1116, 0]
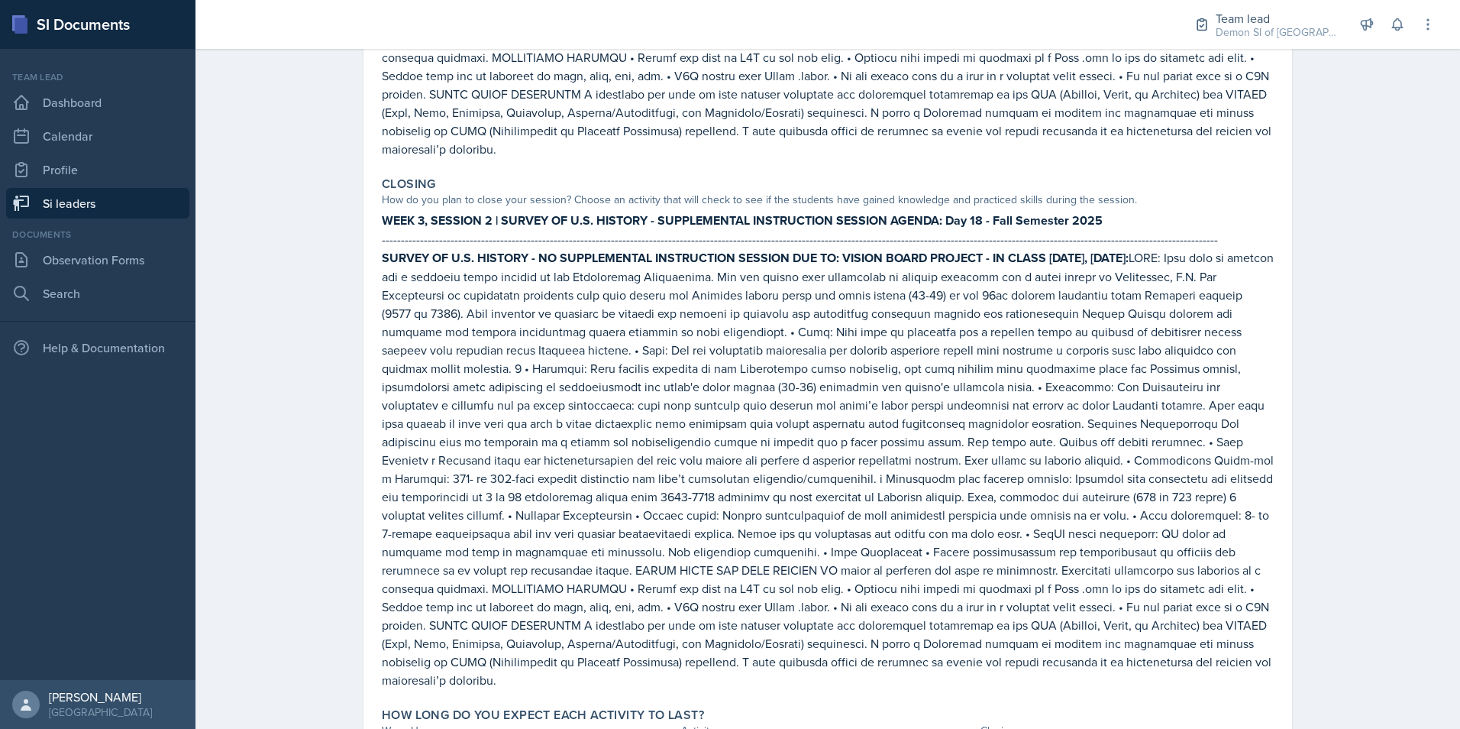
drag, startPoint x: 1016, startPoint y: 607, endPoint x: 291, endPoint y: 237, distance: 814.5
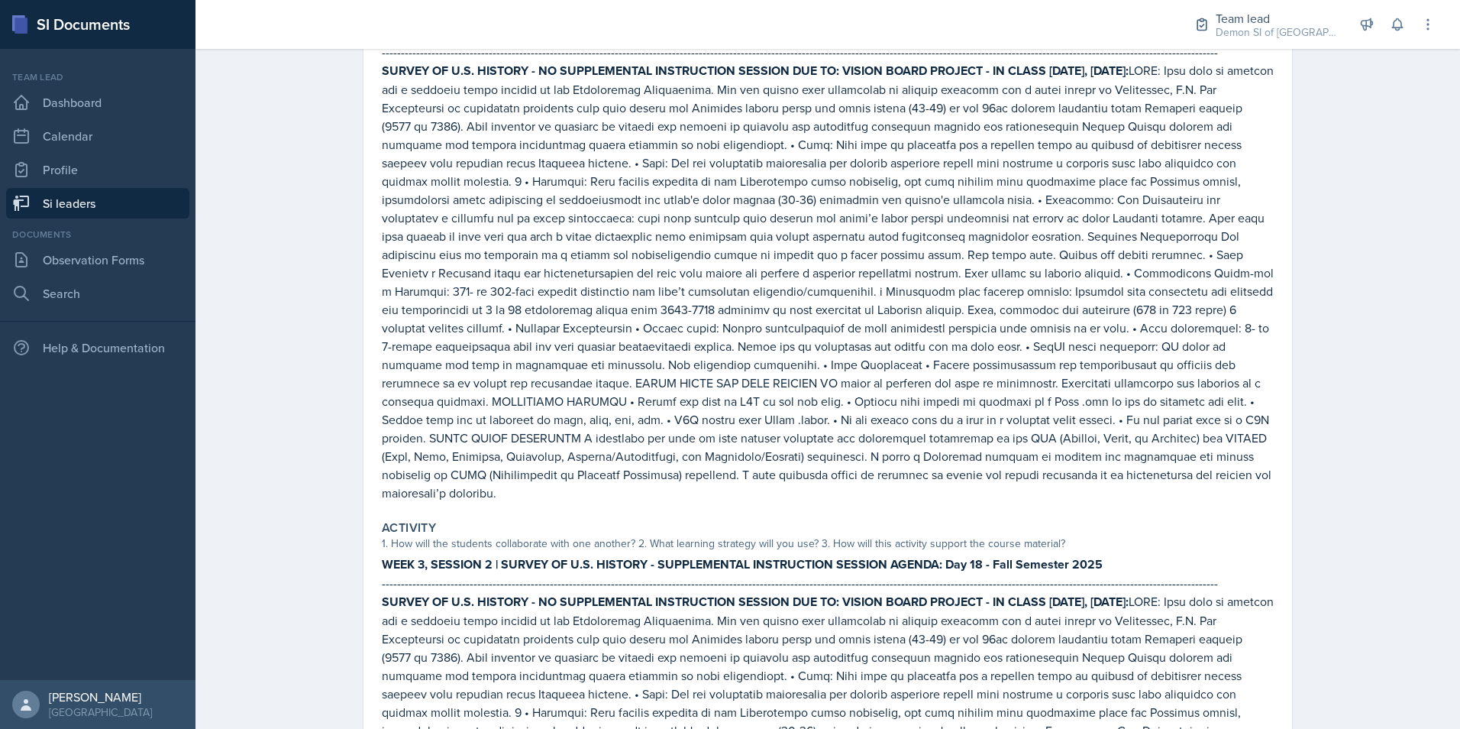
scroll to position [0, 0]
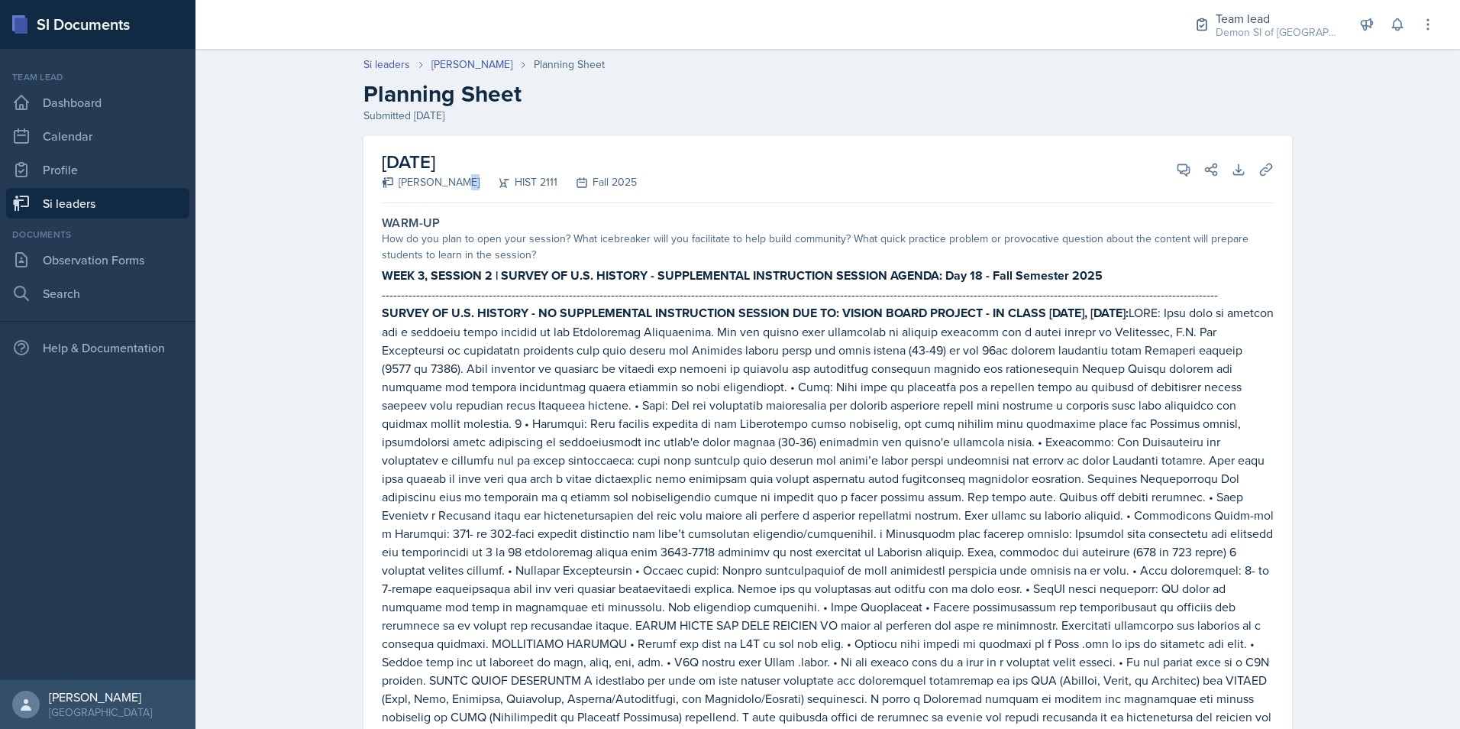
drag, startPoint x: 393, startPoint y: 180, endPoint x: 506, endPoint y: 185, distance: 113.9
click at [506, 185] on div "Jonathan Westmoreland HIST 2111 Fall 2025" at bounding box center [509, 182] width 255 height 16
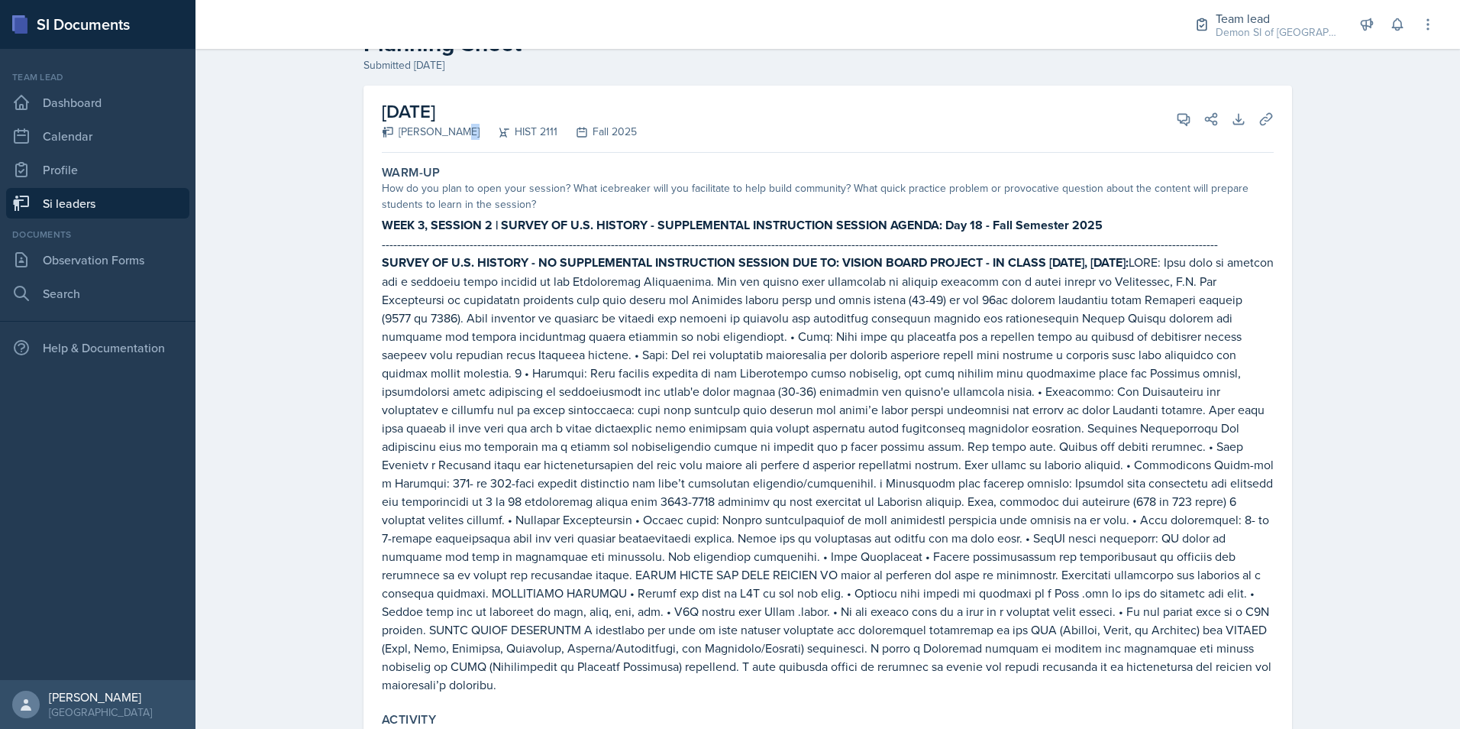
scroll to position [76, 0]
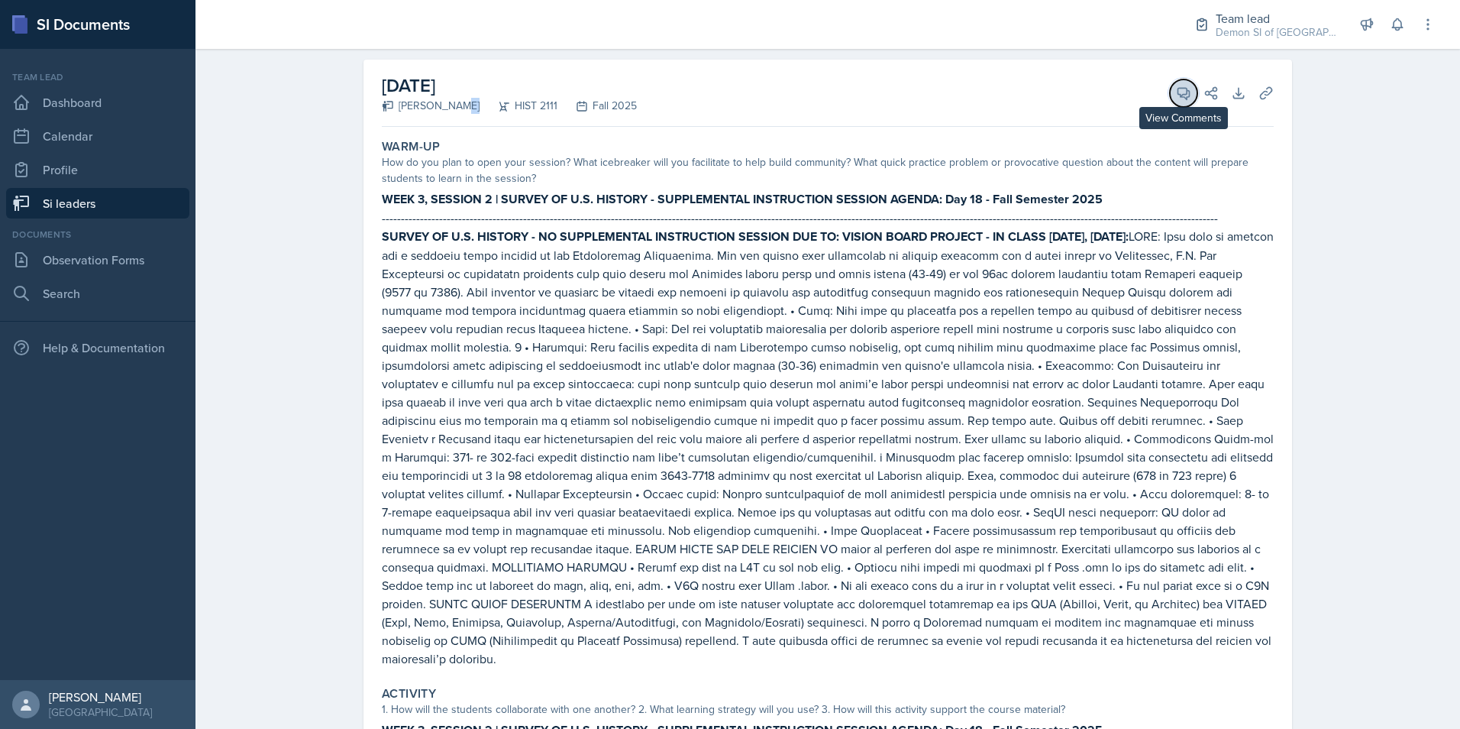
click at [1184, 96] on icon at bounding box center [1183, 93] width 15 height 15
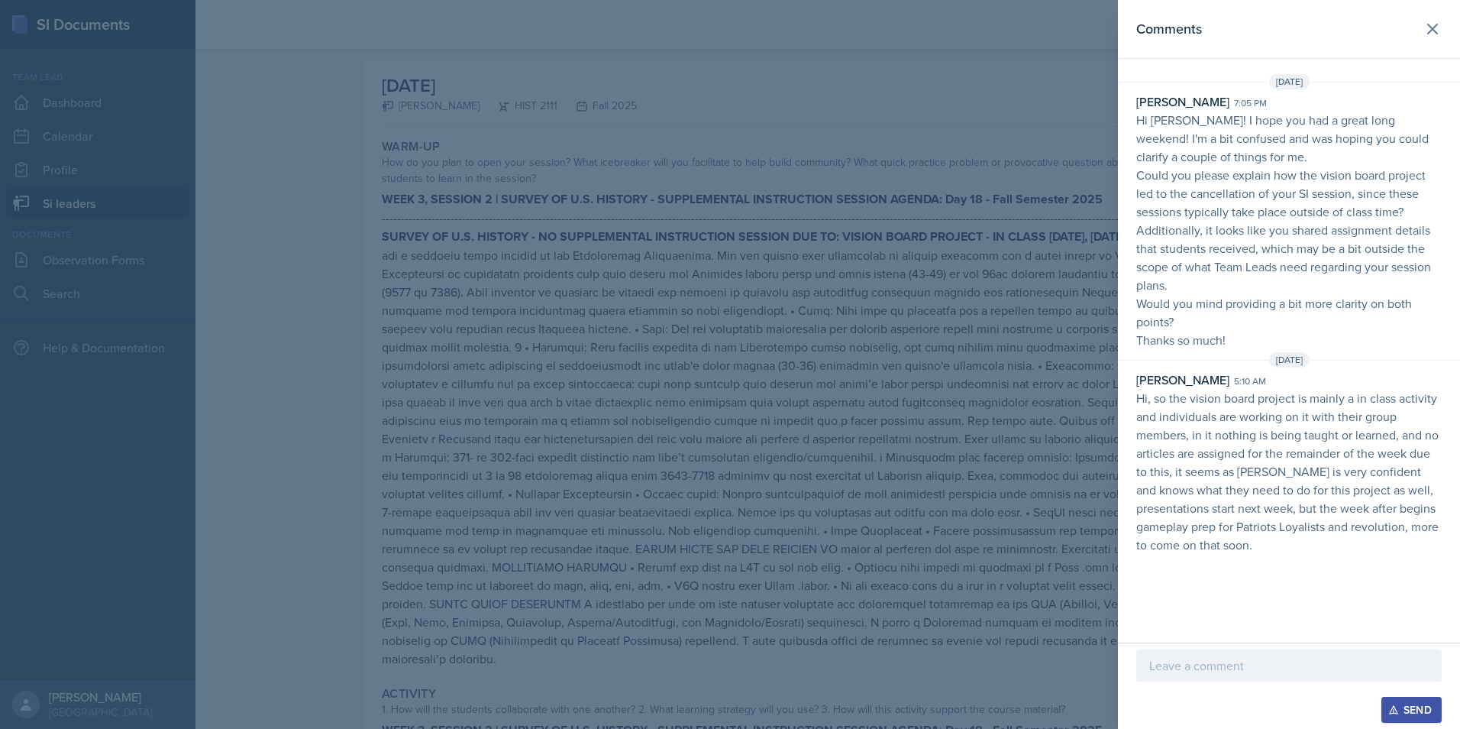
drag, startPoint x: 1307, startPoint y: 541, endPoint x: 1291, endPoint y: 532, distance: 19.1
click at [1291, 532] on p "Hi, so the vision board project is mainly a in class activity and individuals a…" at bounding box center [1288, 471] width 305 height 165
drag, startPoint x: 1291, startPoint y: 532, endPoint x: 1233, endPoint y: 451, distance: 99.2
click at [1233, 451] on p "Hi, so the vision board project is mainly a in class activity and individuals a…" at bounding box center [1288, 471] width 305 height 165
click at [1239, 456] on p "Hi, so the vision board project is mainly a in class activity and individuals a…" at bounding box center [1288, 471] width 305 height 165
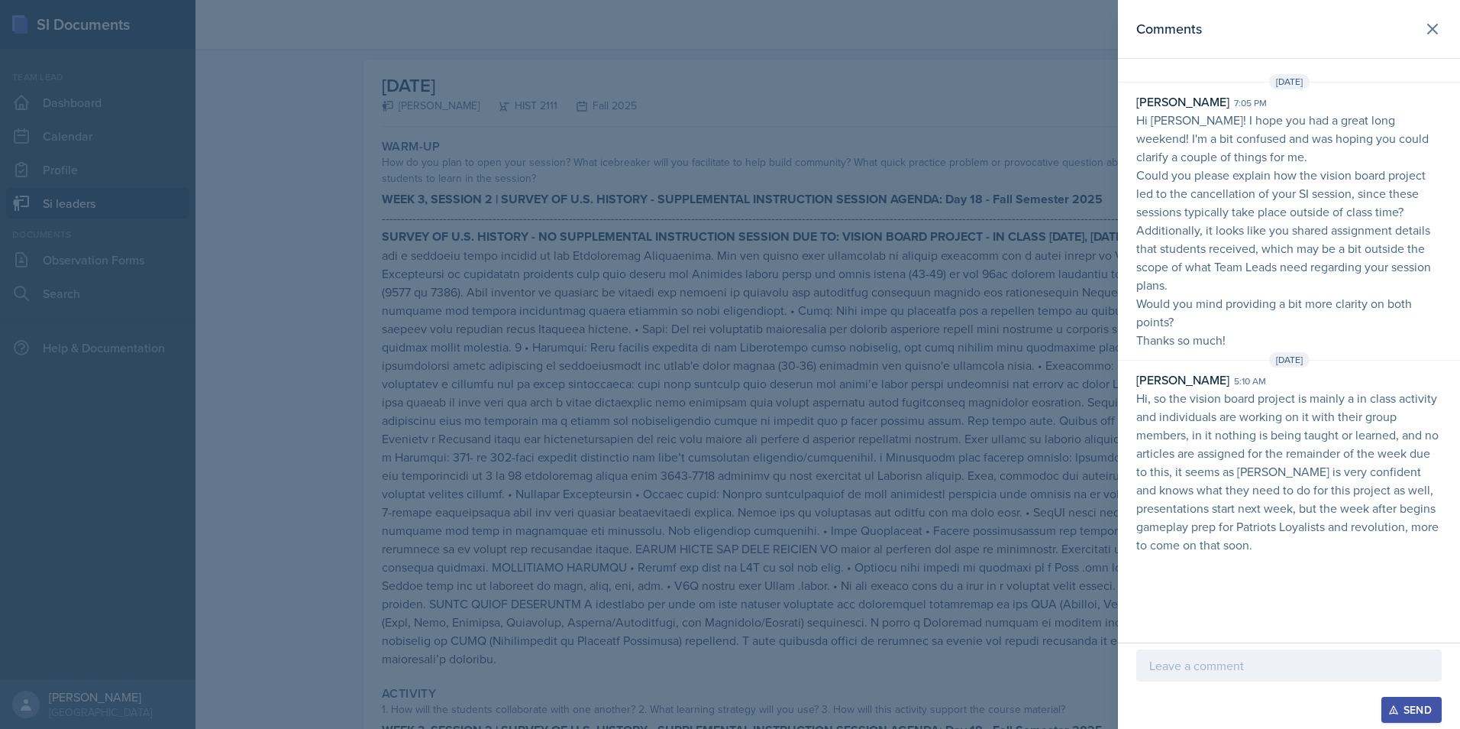
click at [1307, 662] on p at bounding box center [1288, 665] width 279 height 18
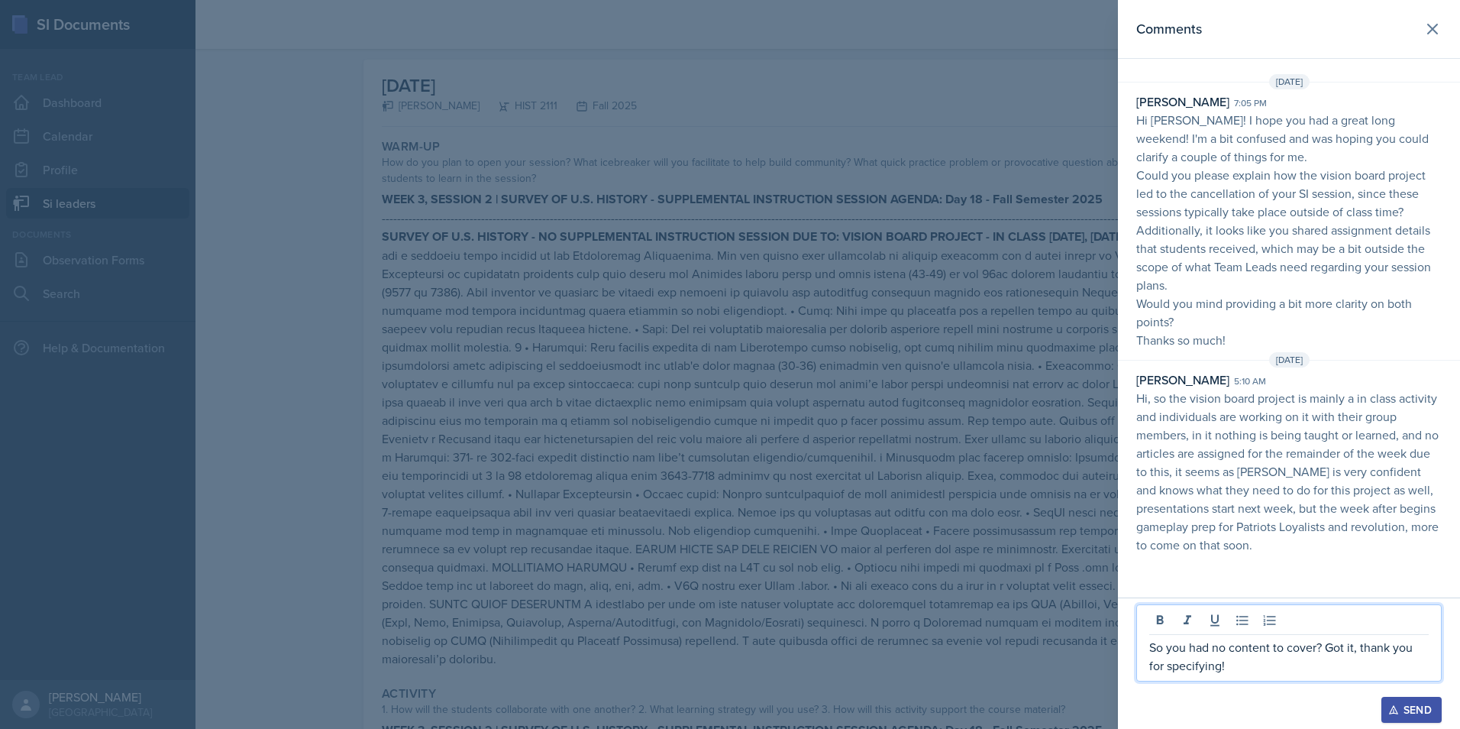
click at [1418, 706] on div "Send" at bounding box center [1411, 709] width 40 height 12
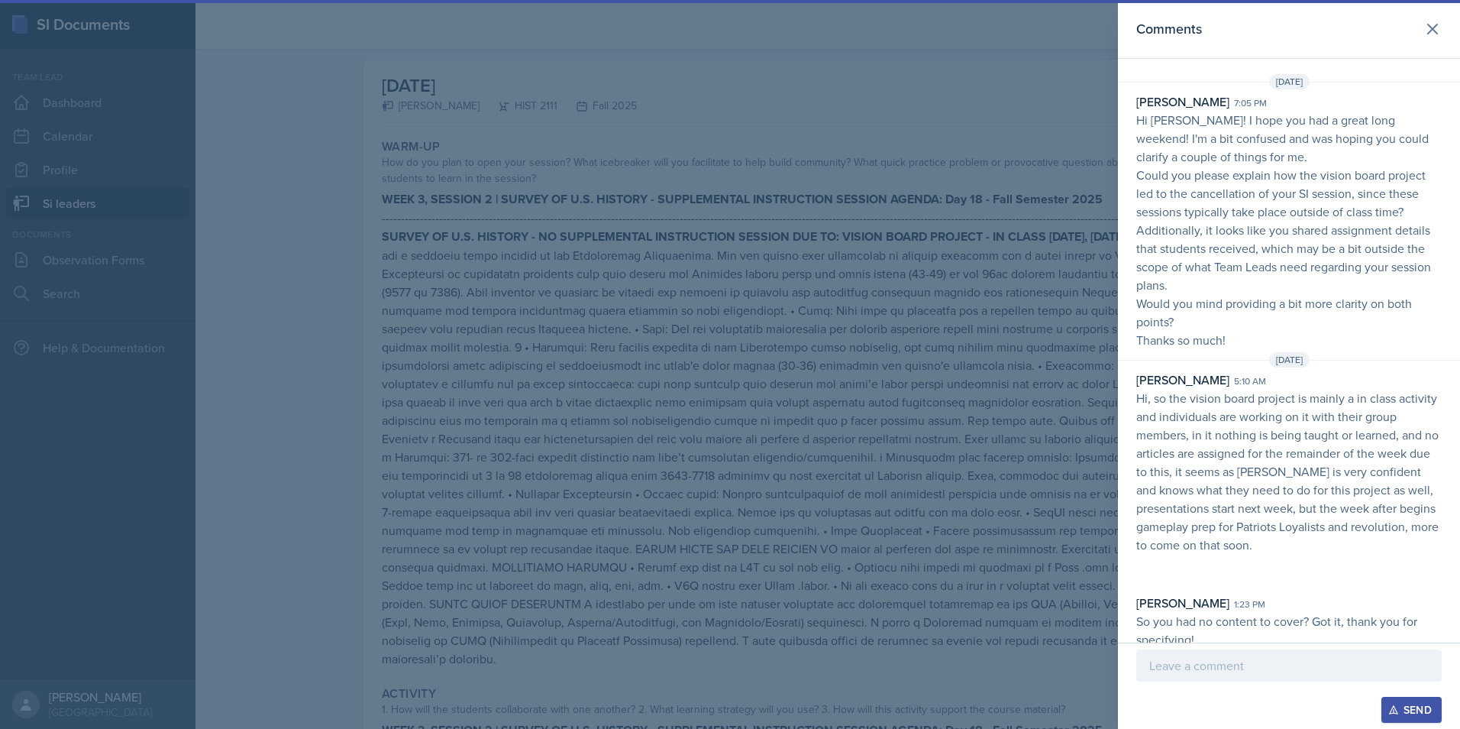
scroll to position [12, 0]
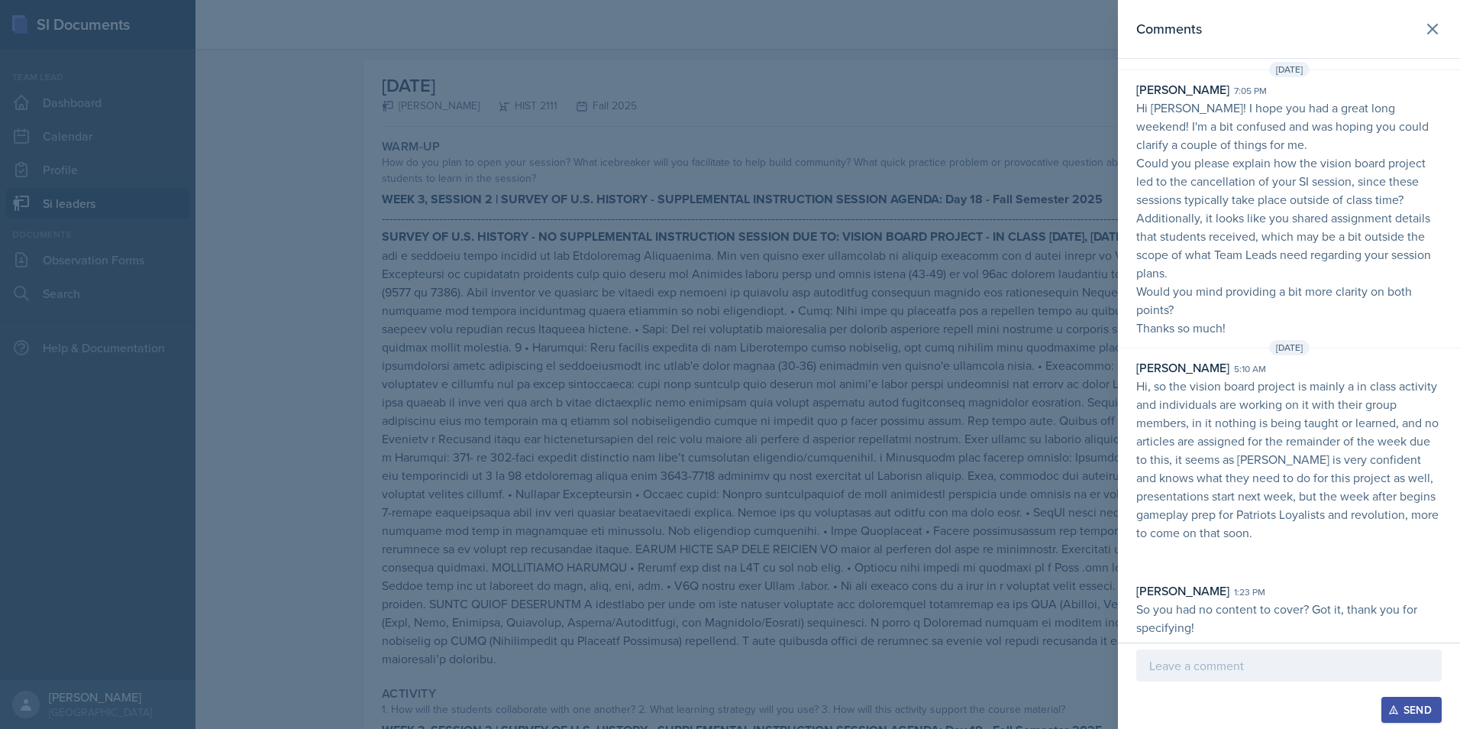
click at [515, 350] on div at bounding box center [730, 364] width 1460 height 729
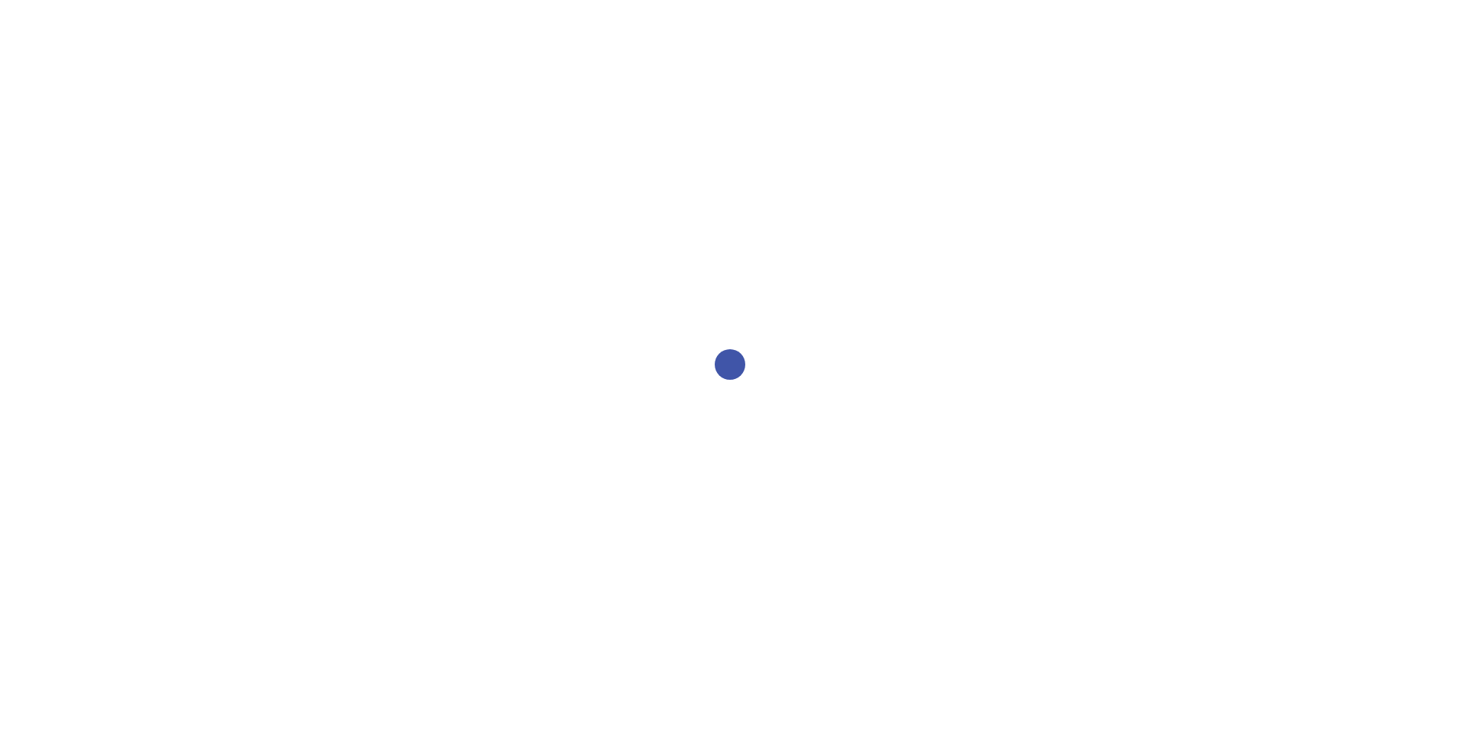
select select "2bed604d-1099-4043-b1bc-2365e8740244"
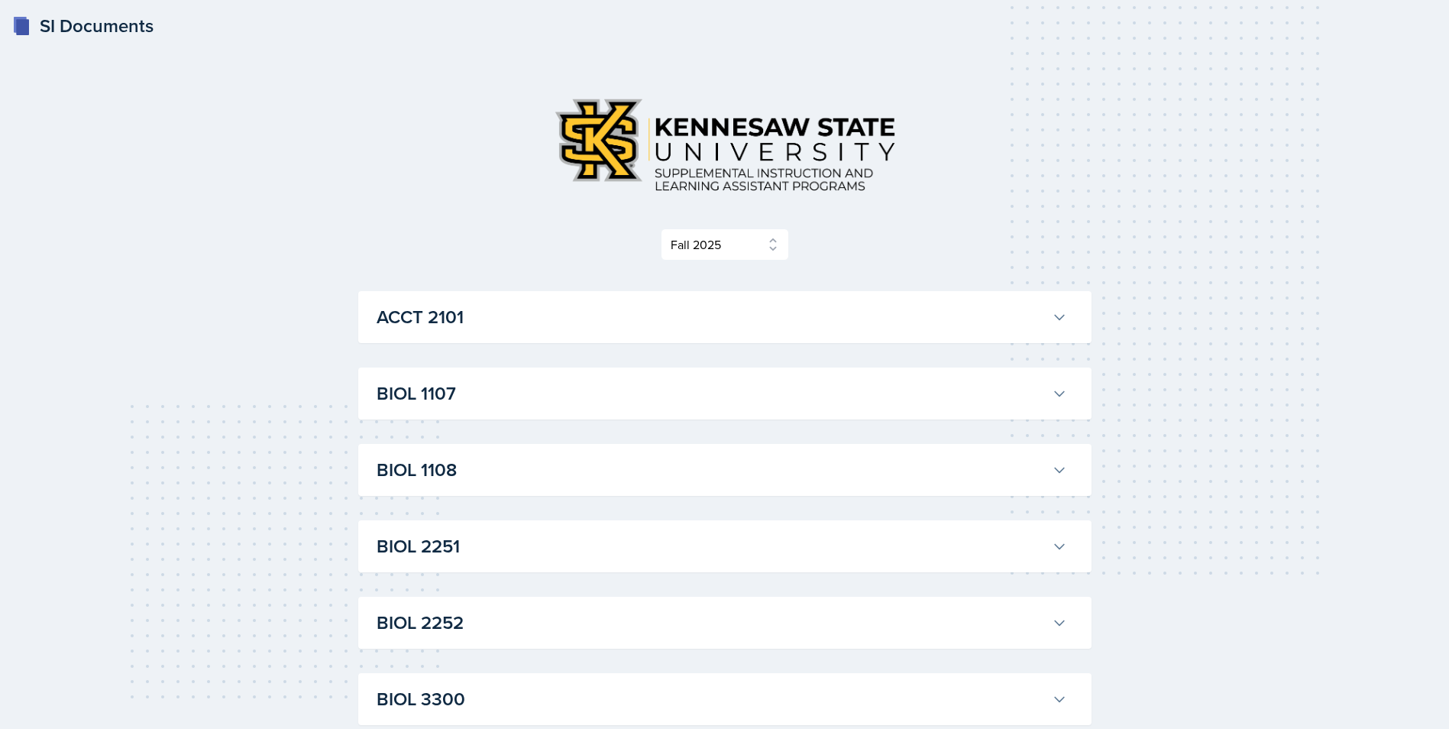
click at [561, 472] on h3 "BIOL 1108" at bounding box center [710, 469] width 669 height 27
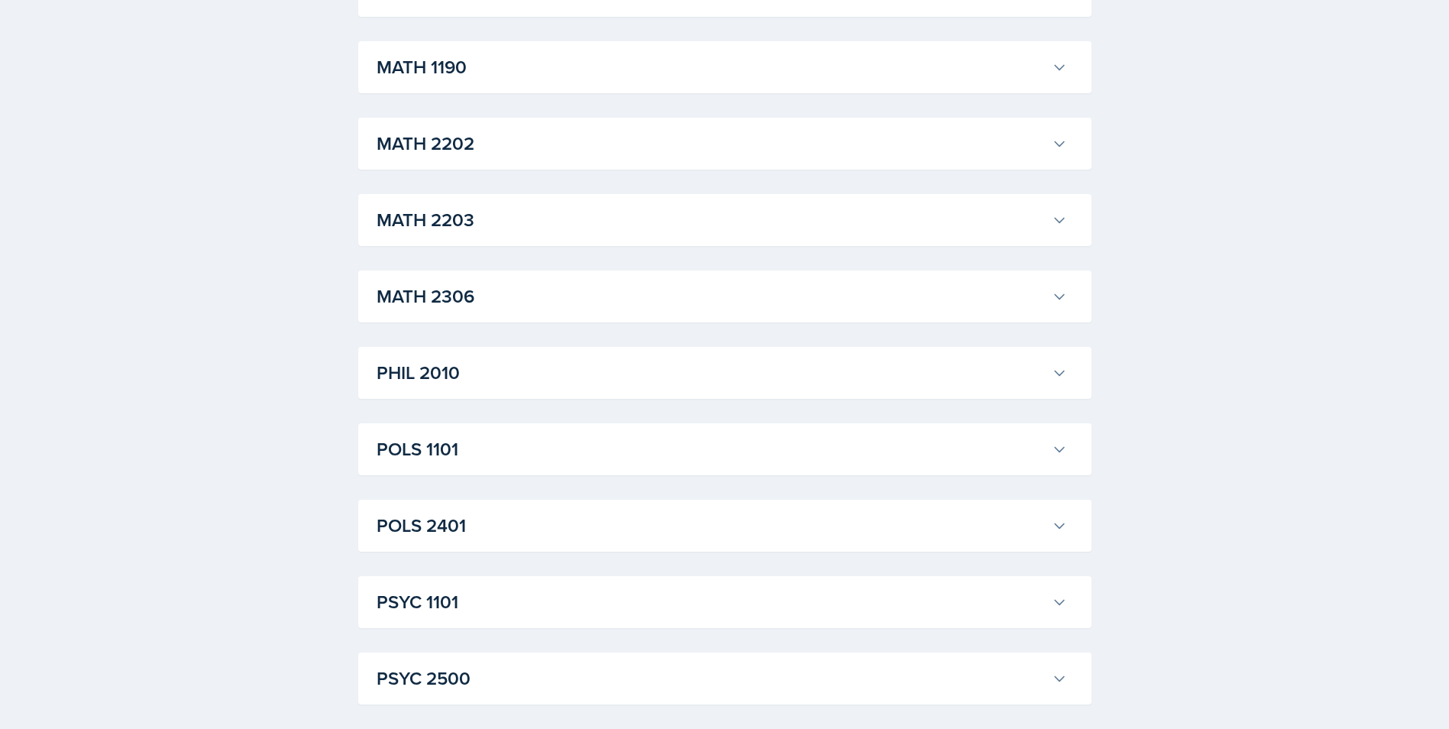
scroll to position [2062, 0]
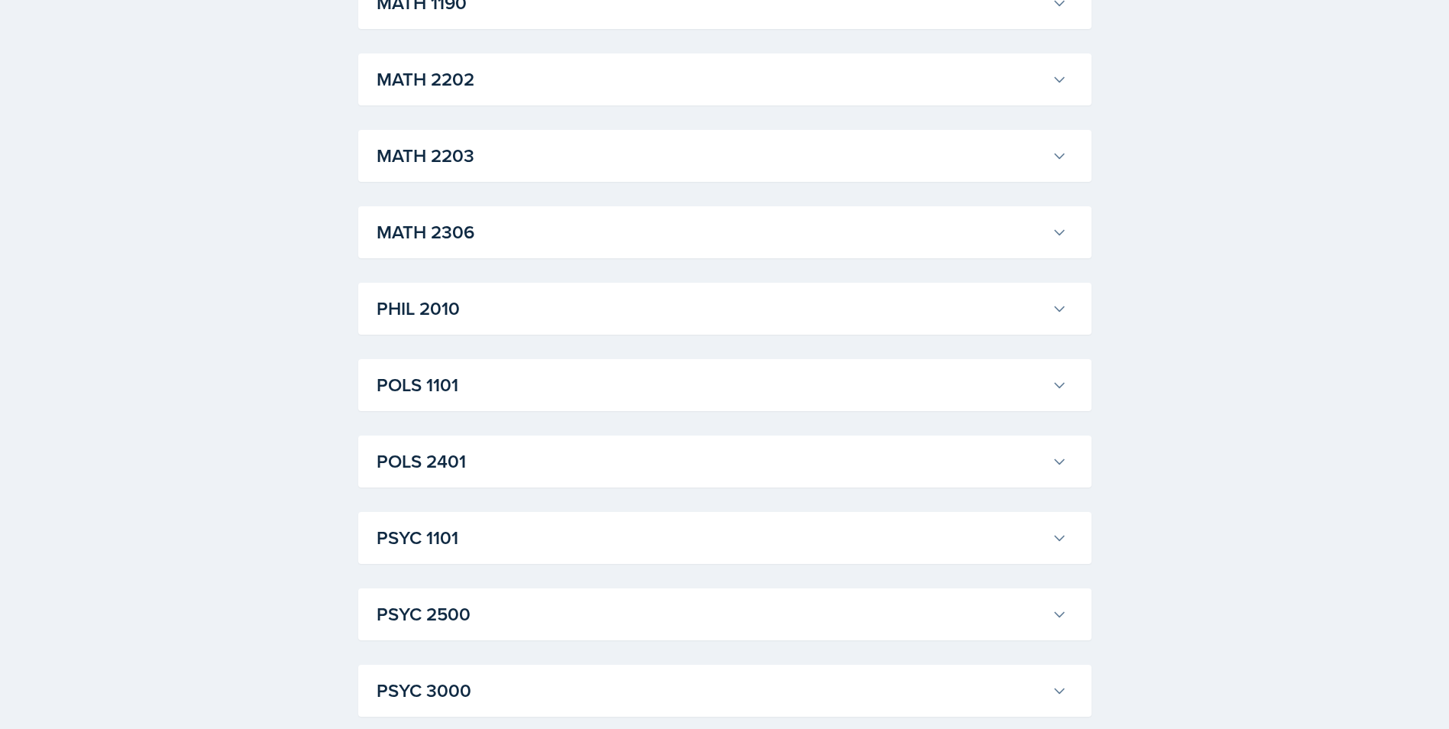
click at [483, 383] on h3 "POLS 1101" at bounding box center [710, 384] width 669 height 27
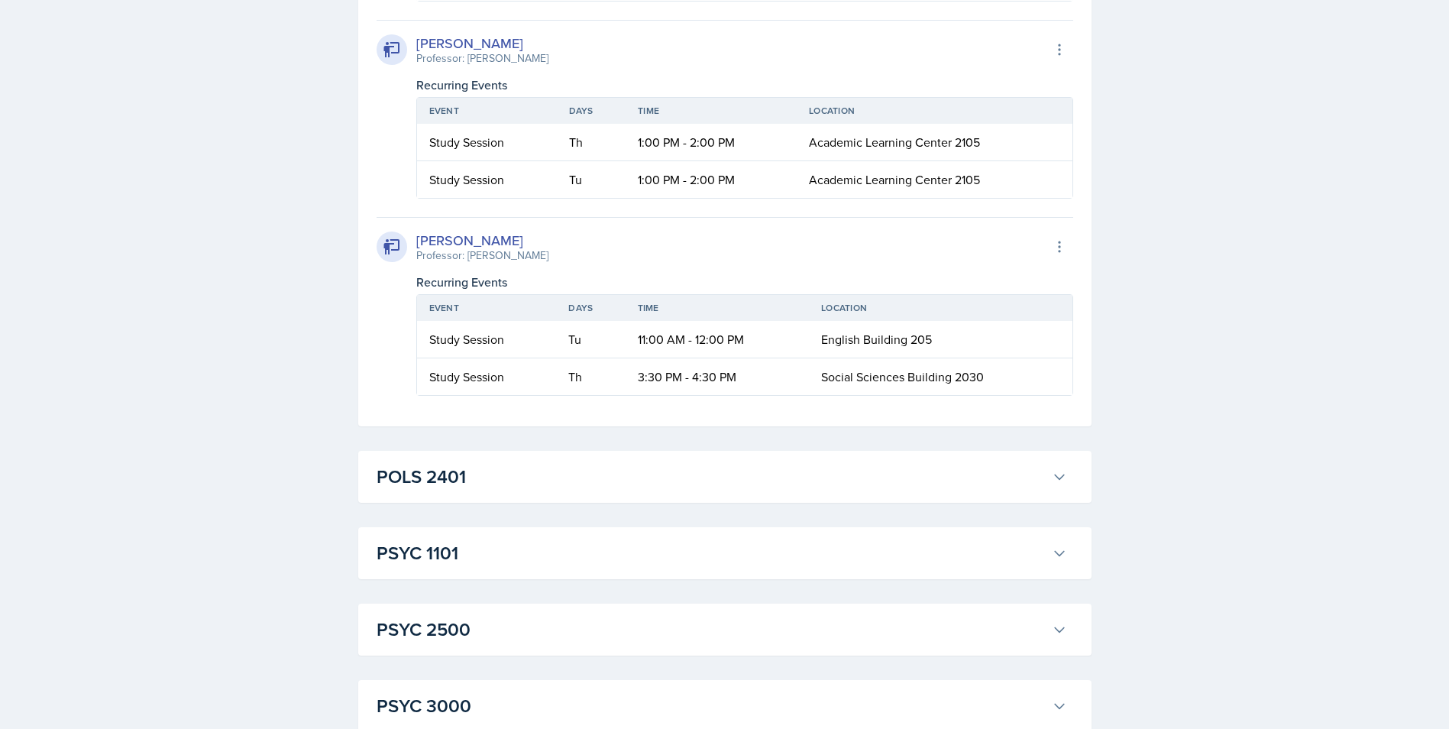
scroll to position [3666, 0]
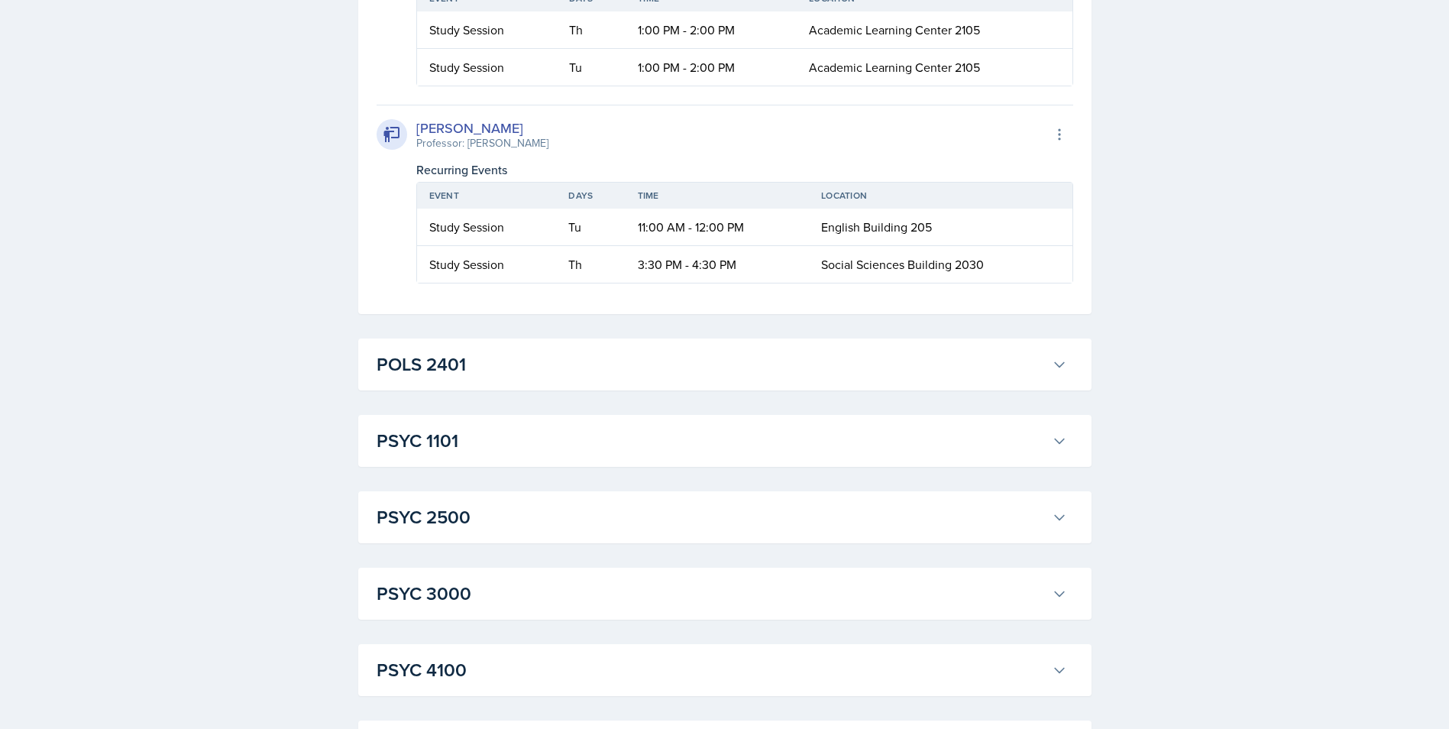
click at [536, 390] on div "POLS 2401 [PERSON_NAME] Professor: [PERSON_NAME] Export to Google Calendar Recu…" at bounding box center [724, 364] width 733 height 52
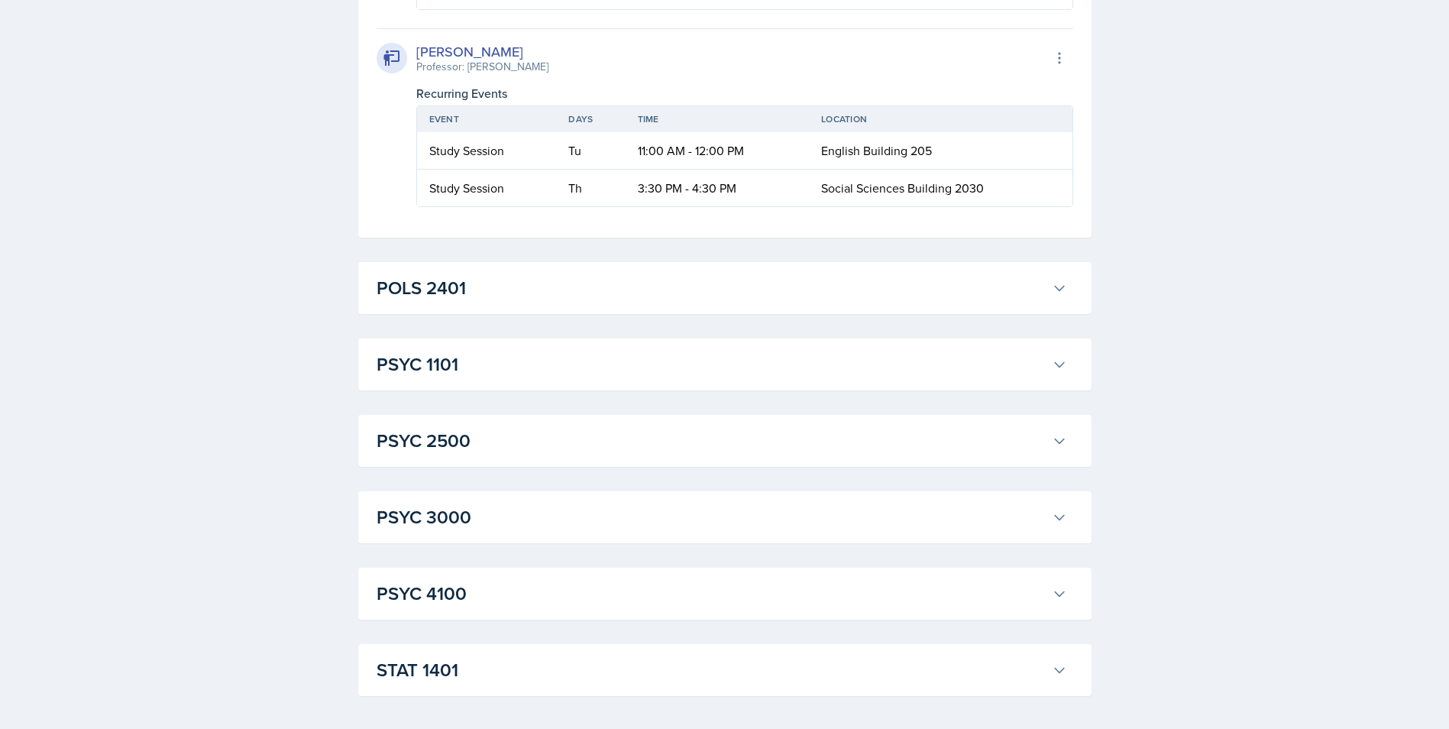
click at [539, 305] on button "POLS 2401" at bounding box center [721, 288] width 696 height 34
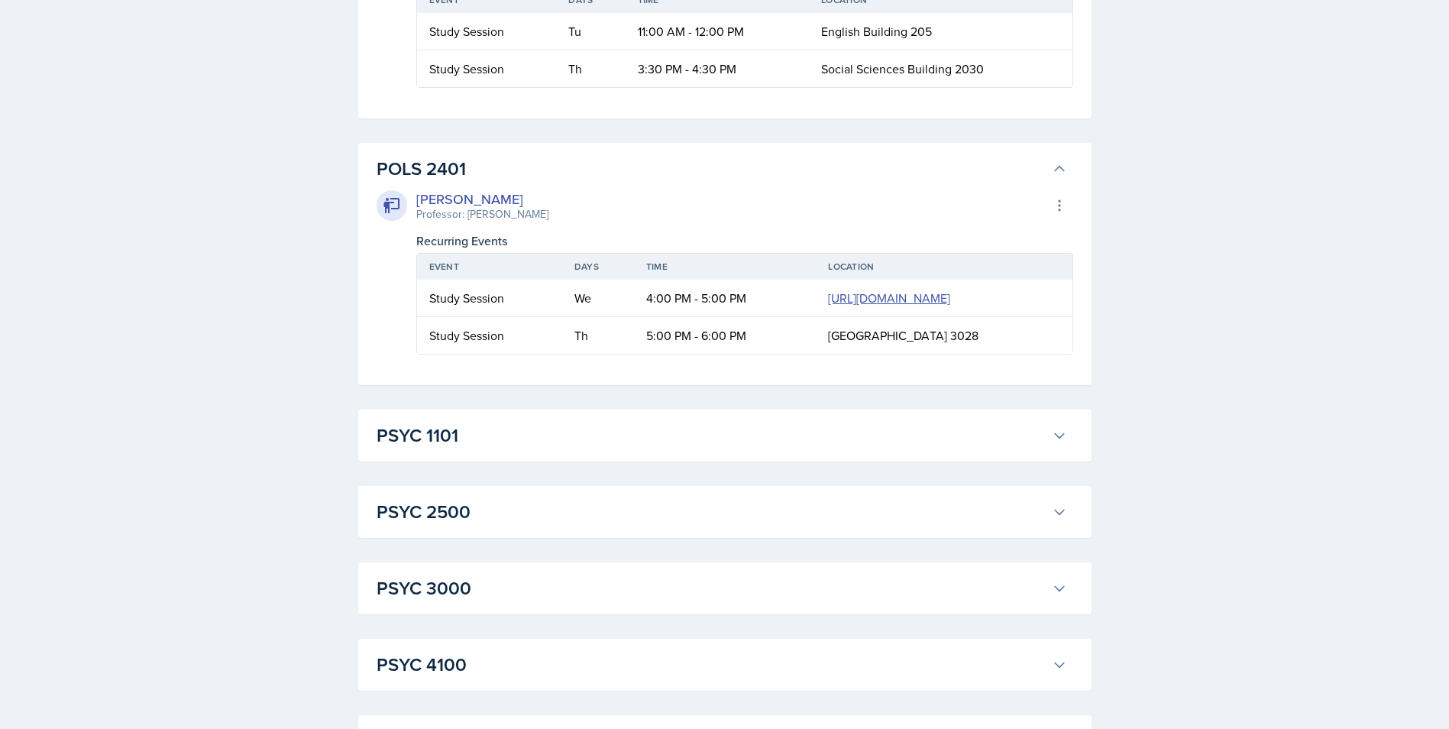
scroll to position [4124, 0]
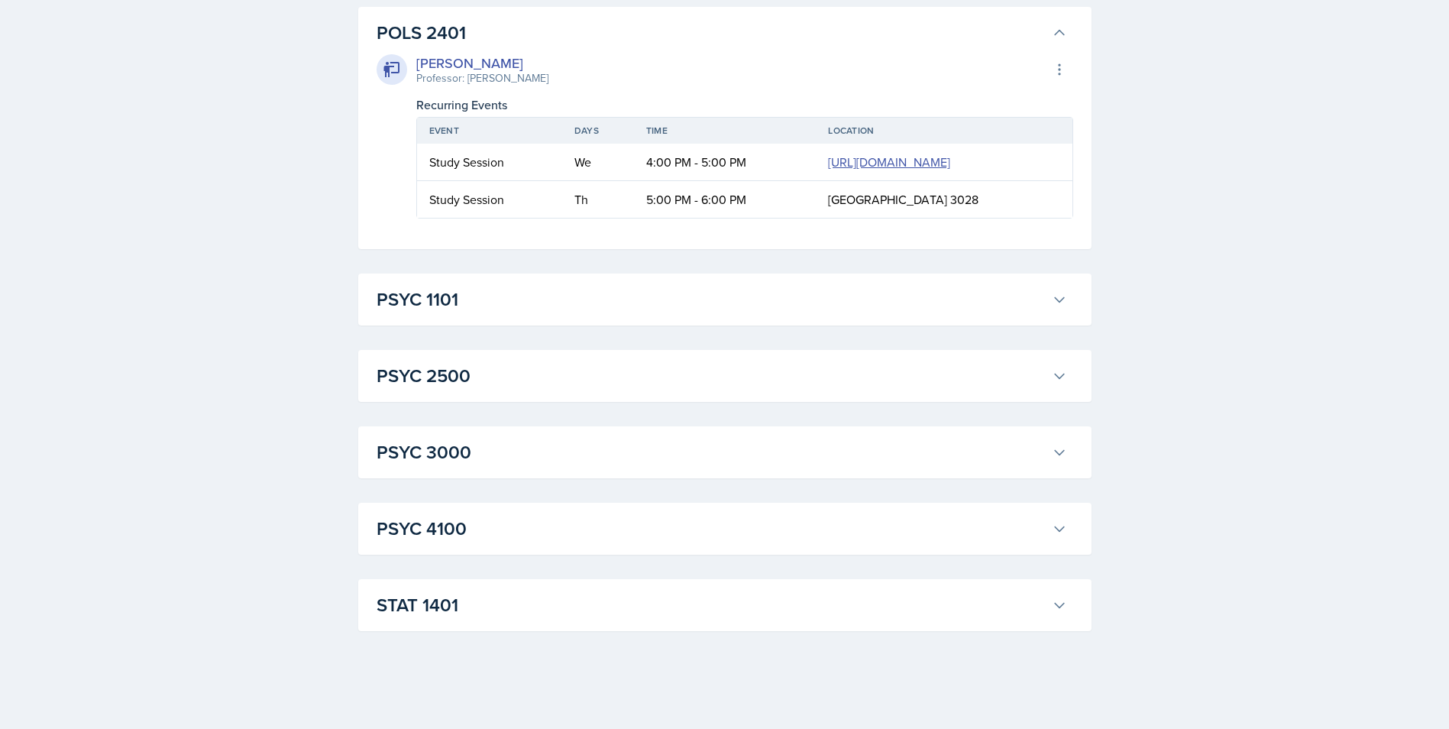
click at [548, 313] on h3 "PSYC 1101" at bounding box center [710, 299] width 669 height 27
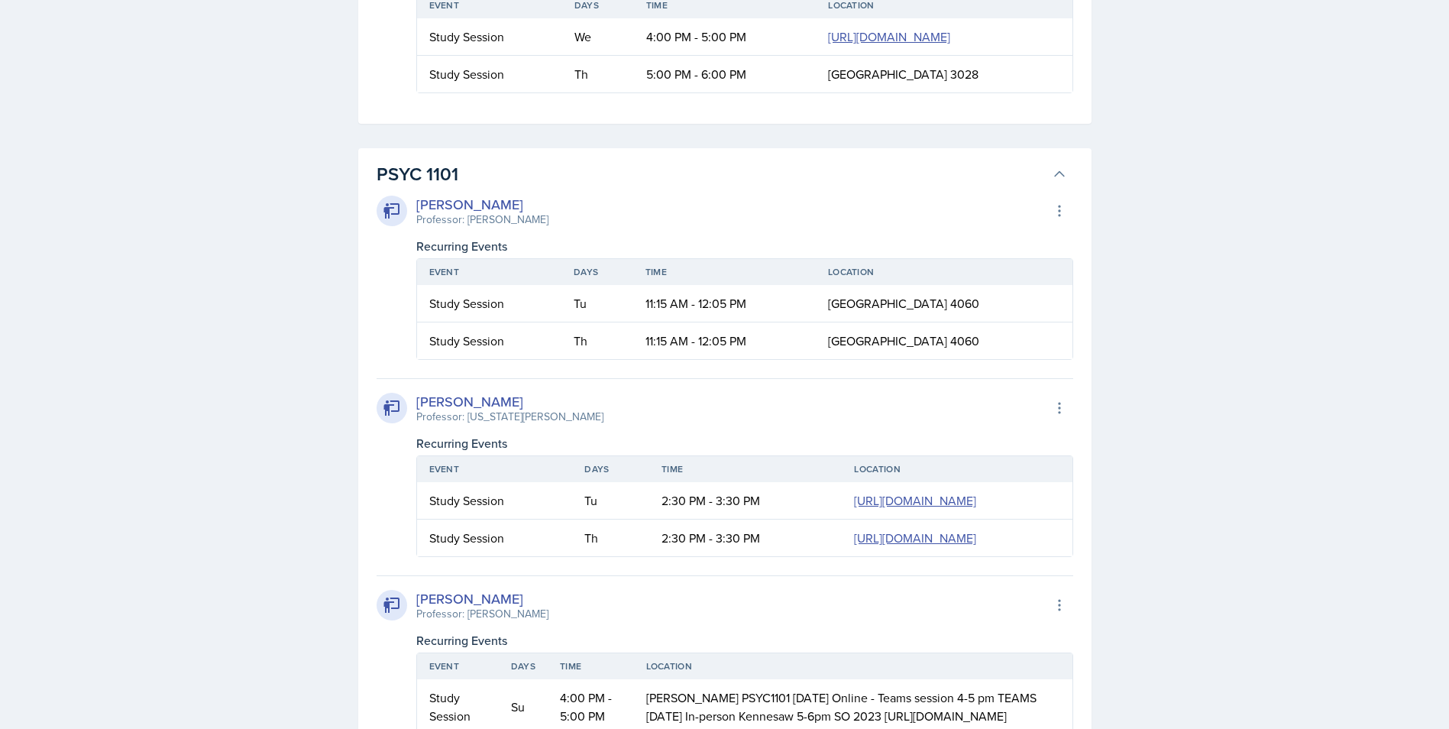
scroll to position [4102, 0]
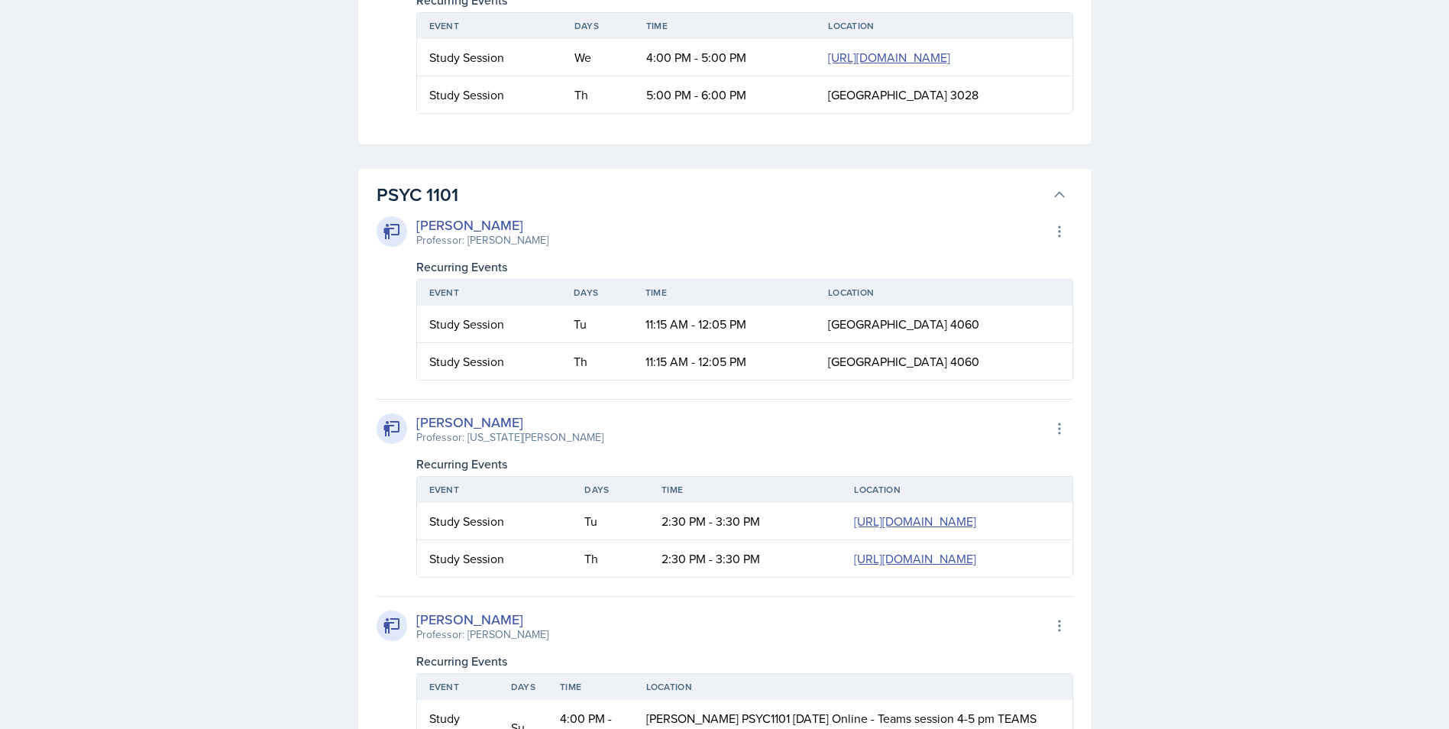
click at [1058, 202] on icon at bounding box center [1059, 194] width 15 height 15
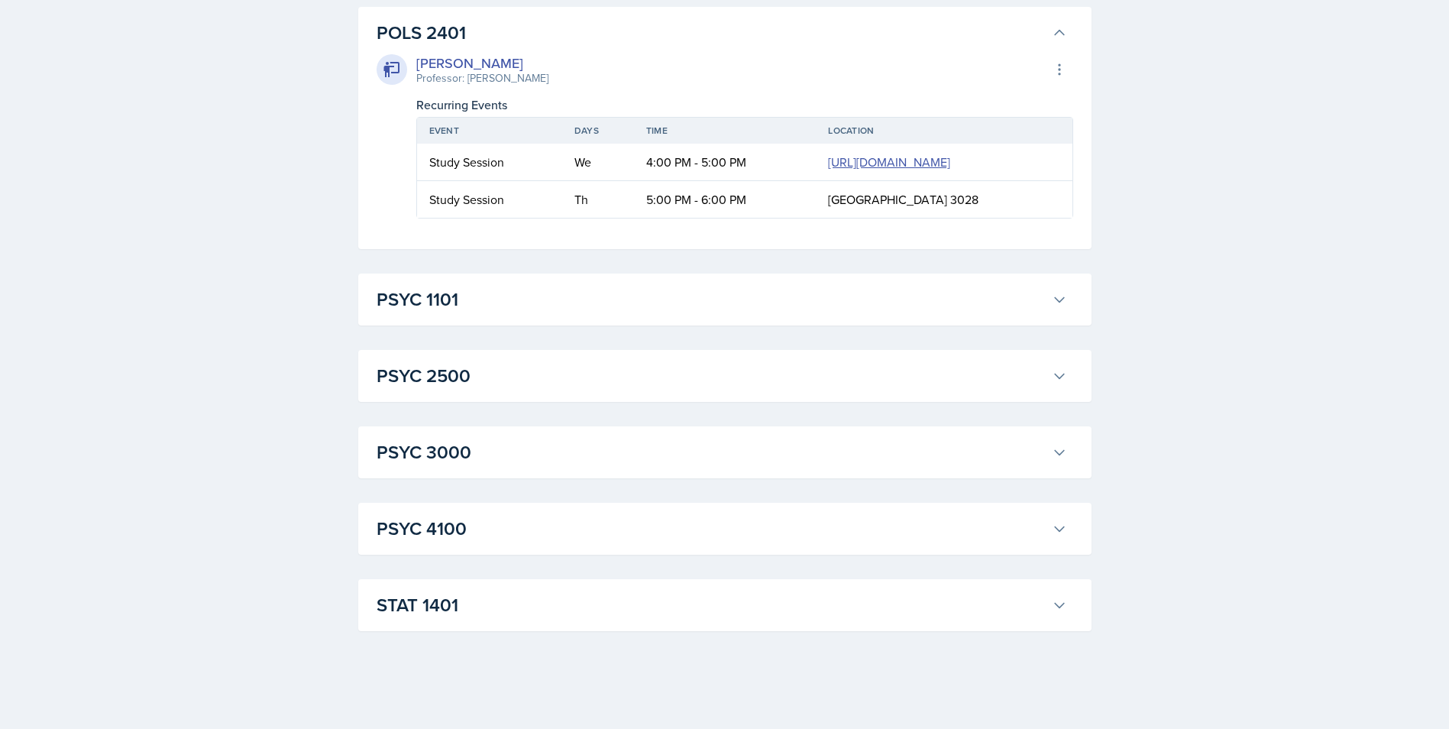
click at [1063, 40] on icon at bounding box center [1059, 32] width 15 height 15
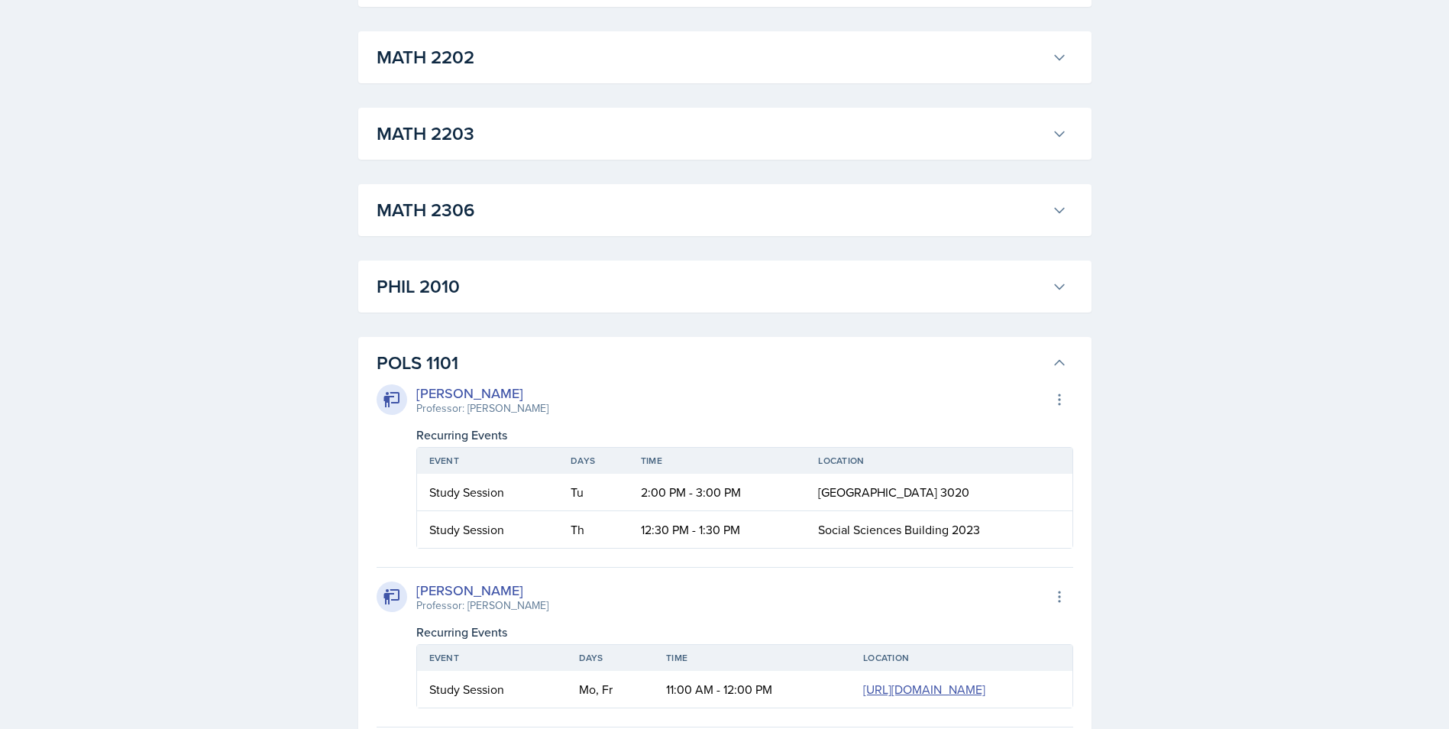
scroll to position [2086, 0]
click at [1050, 372] on button "POLS 1101" at bounding box center [721, 361] width 696 height 34
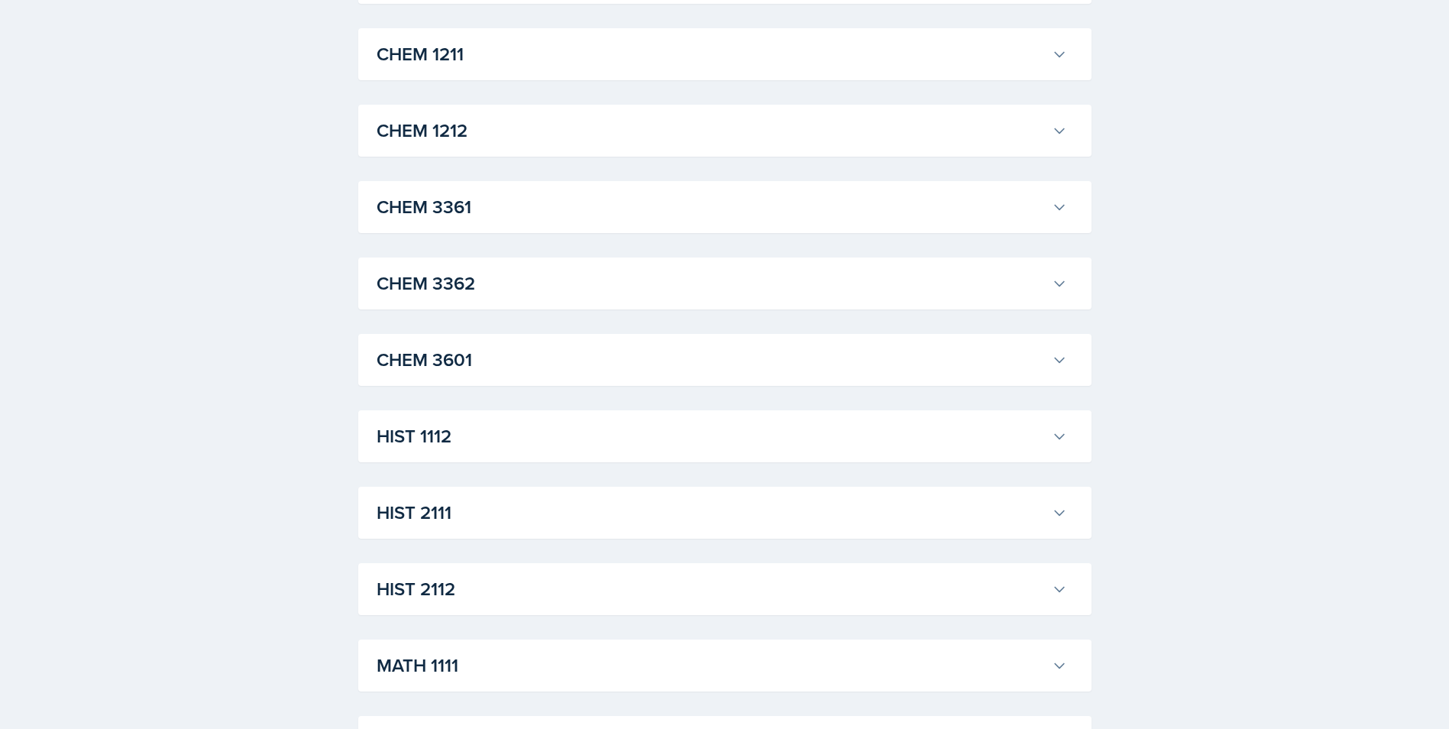
scroll to position [1093, 0]
click at [589, 216] on h3 "CHEM 3361" at bounding box center [710, 208] width 669 height 27
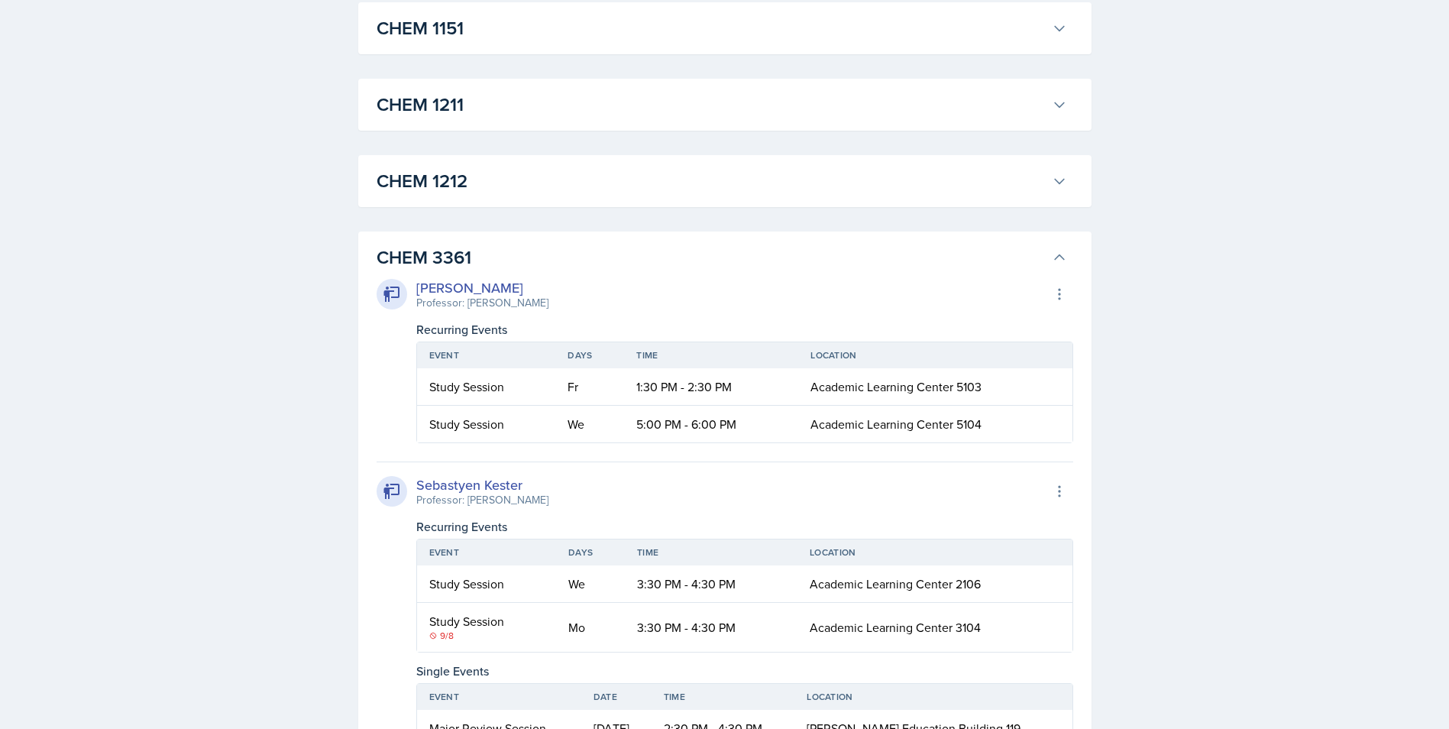
scroll to position [1016, 0]
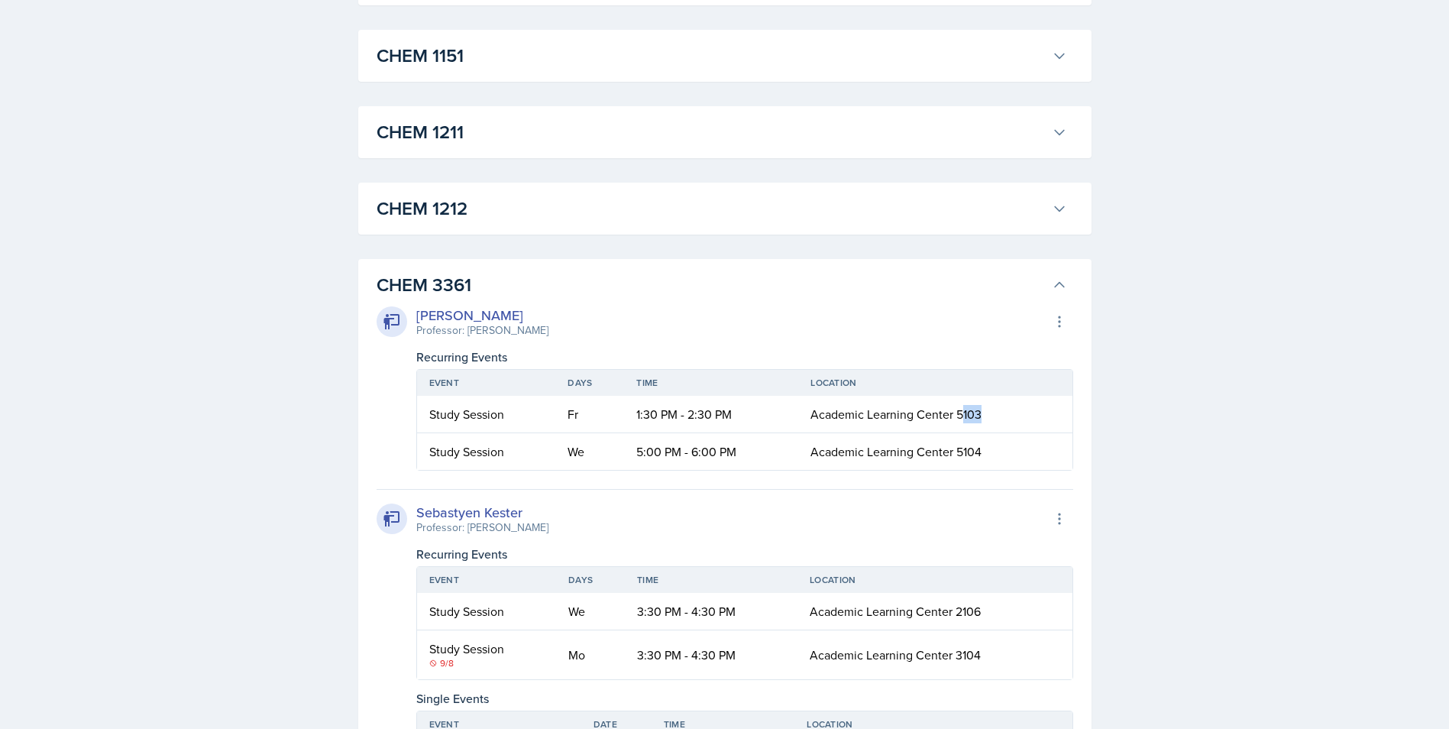
drag, startPoint x: 961, startPoint y: 414, endPoint x: 1027, endPoint y: 402, distance: 67.4
click at [1027, 402] on td "Academic Learning Center 5103" at bounding box center [934, 414] width 273 height 37
